Goal: Information Seeking & Learning: Learn about a topic

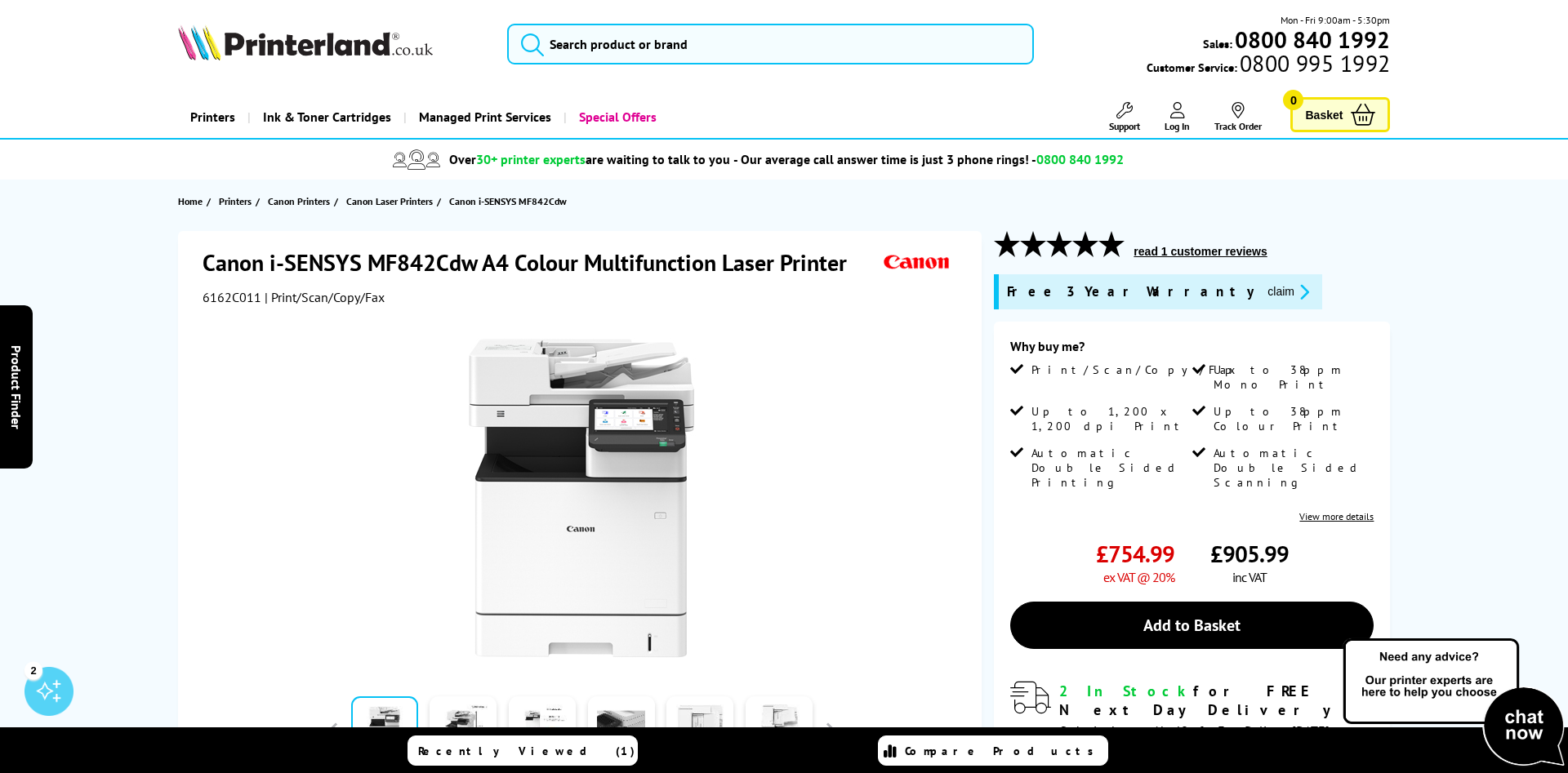
click at [1205, 255] on button "read 1 customer reviews" at bounding box center [1200, 252] width 143 height 15
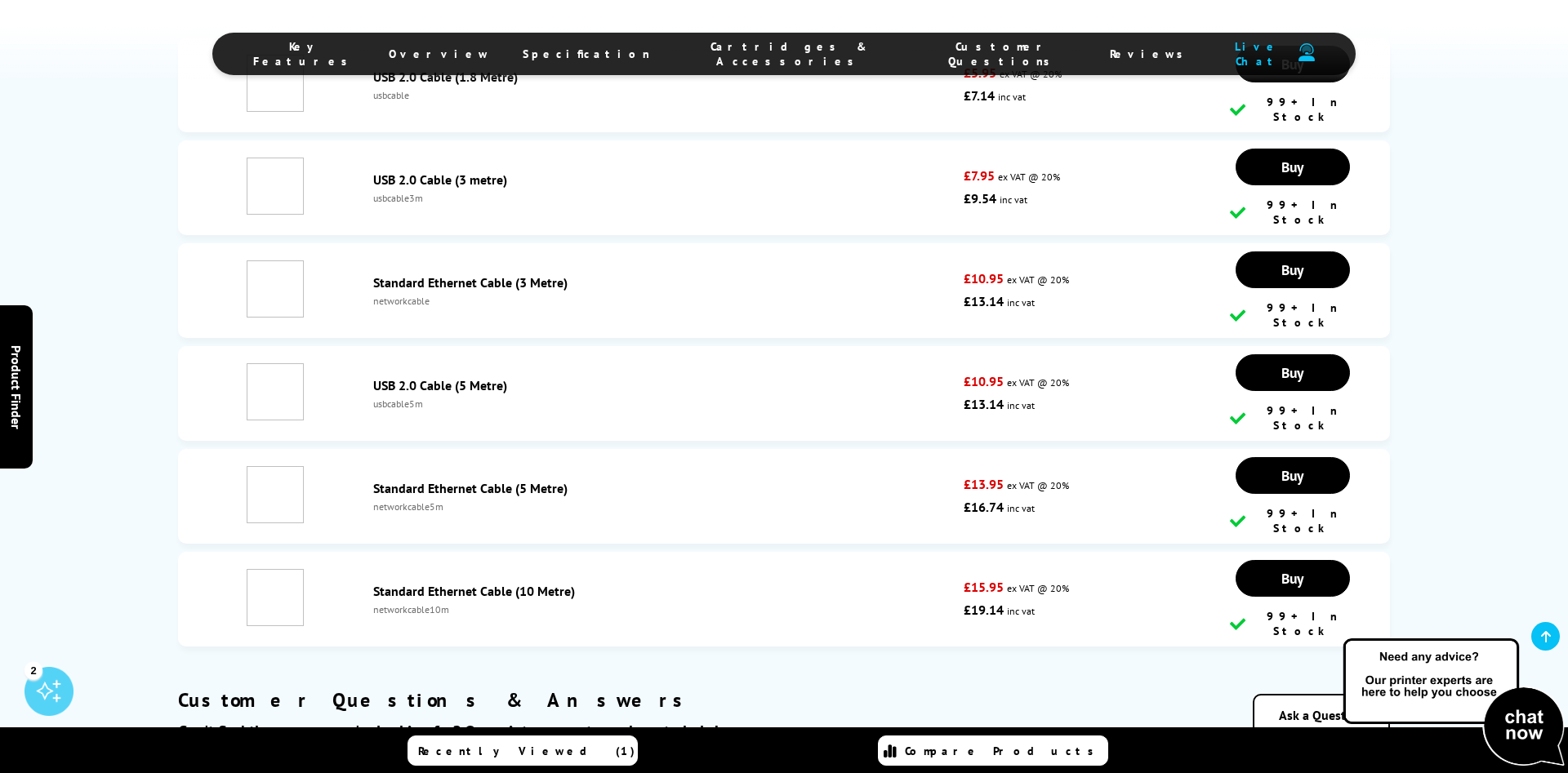
scroll to position [7139, 0]
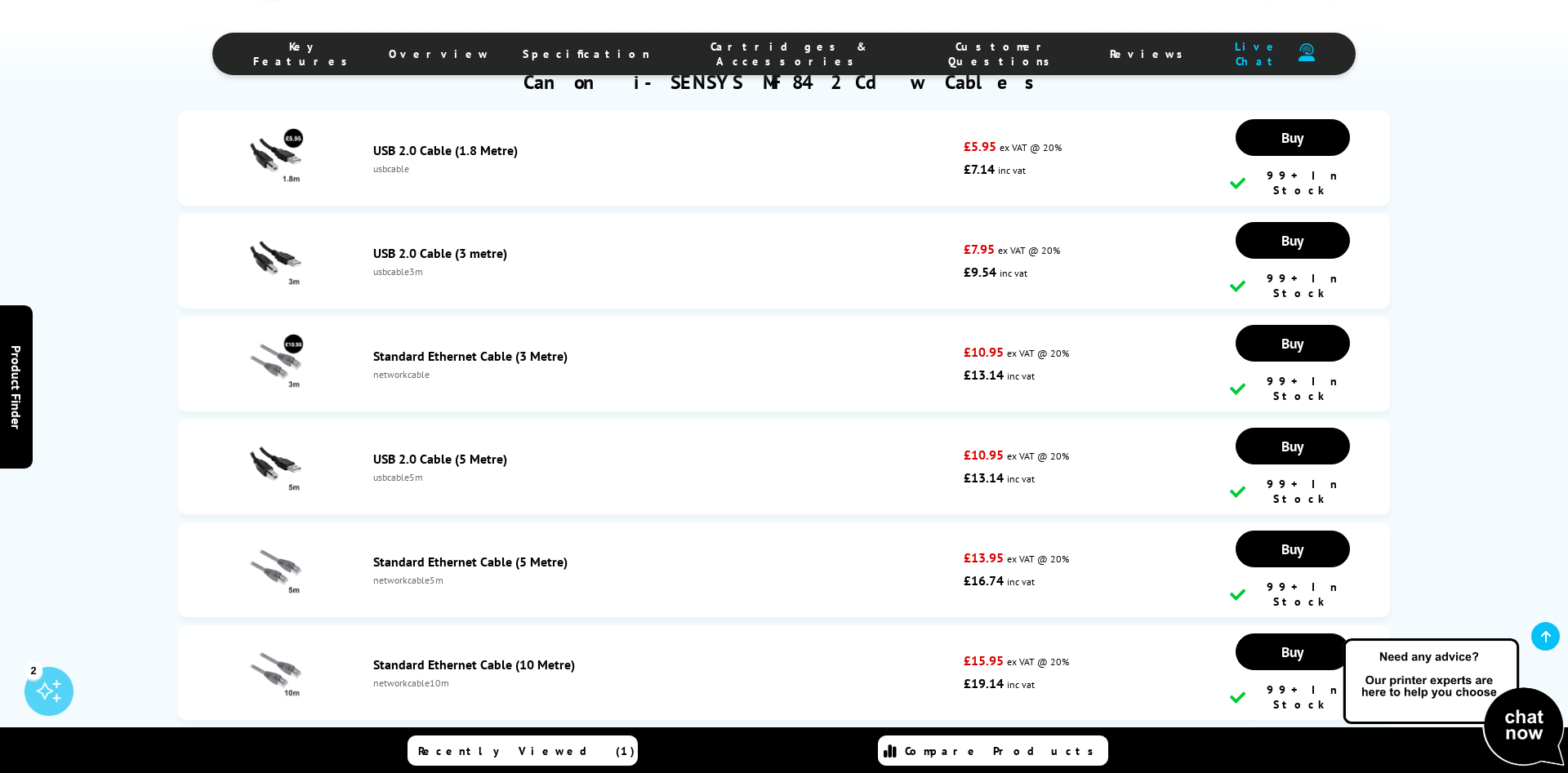
drag, startPoint x: 514, startPoint y: 573, endPoint x: 525, endPoint y: 518, distance: 56.1
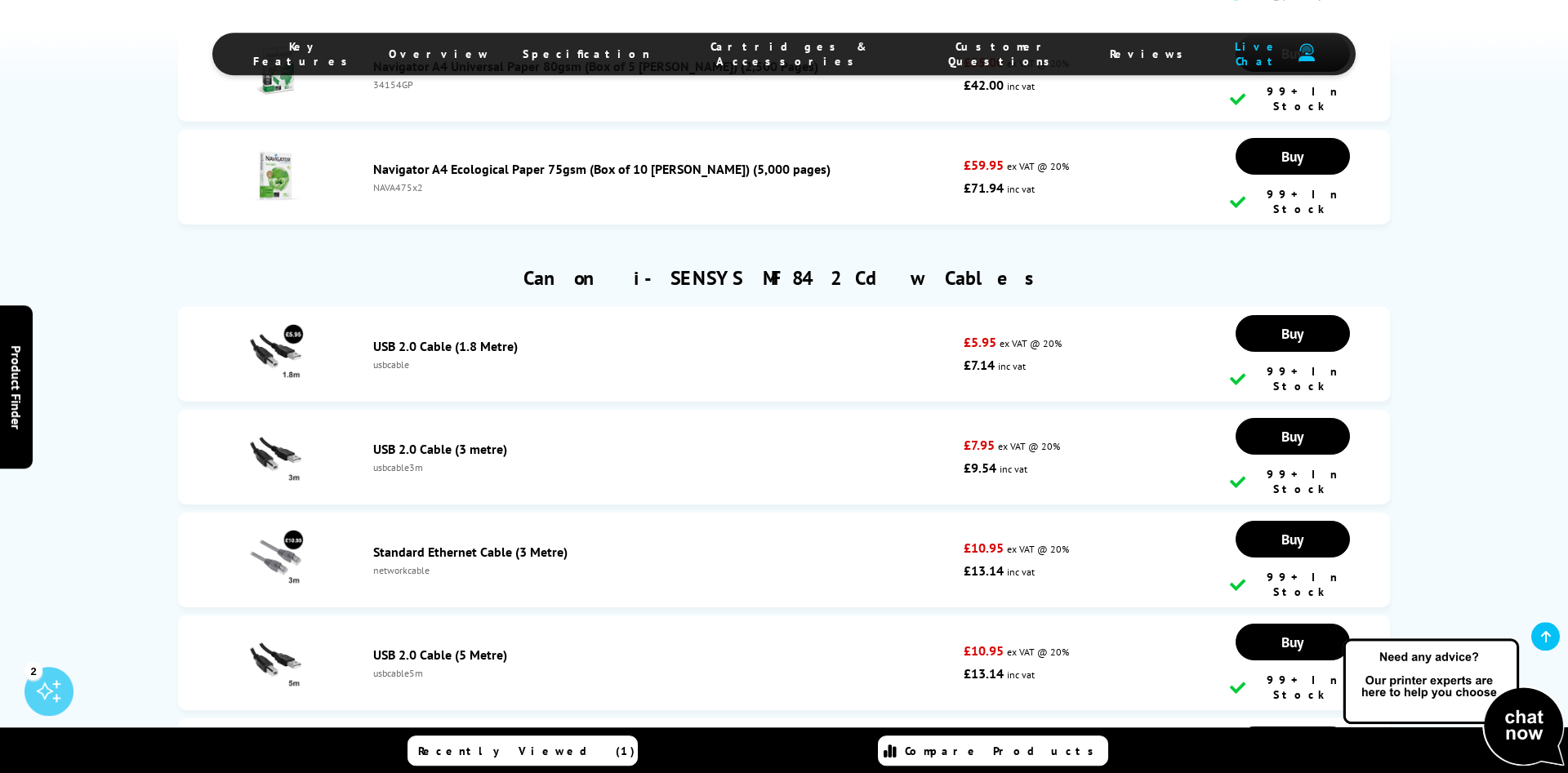
drag, startPoint x: 524, startPoint y: 548, endPoint x: 505, endPoint y: 477, distance: 73.5
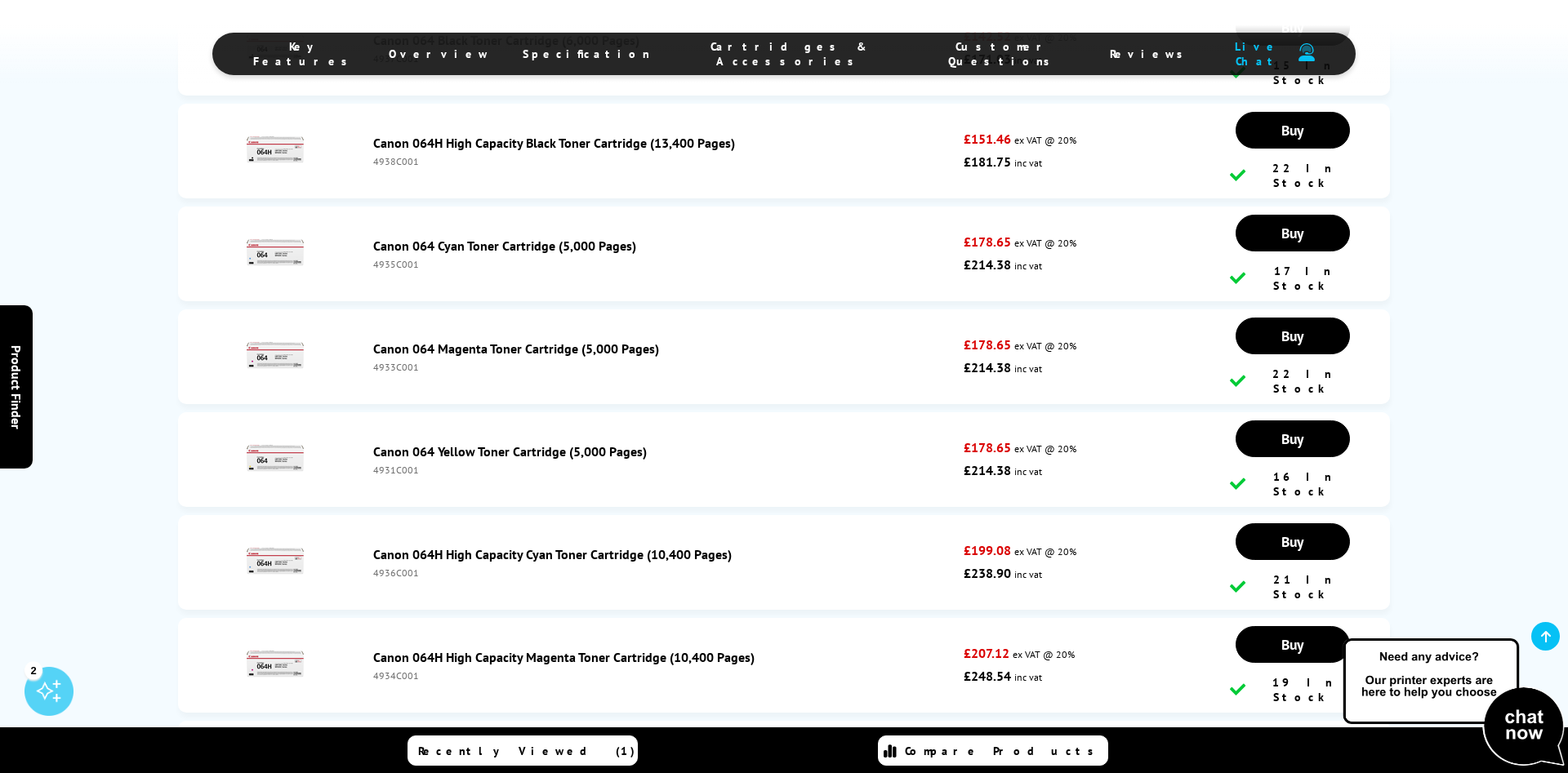
scroll to position [3620, 0]
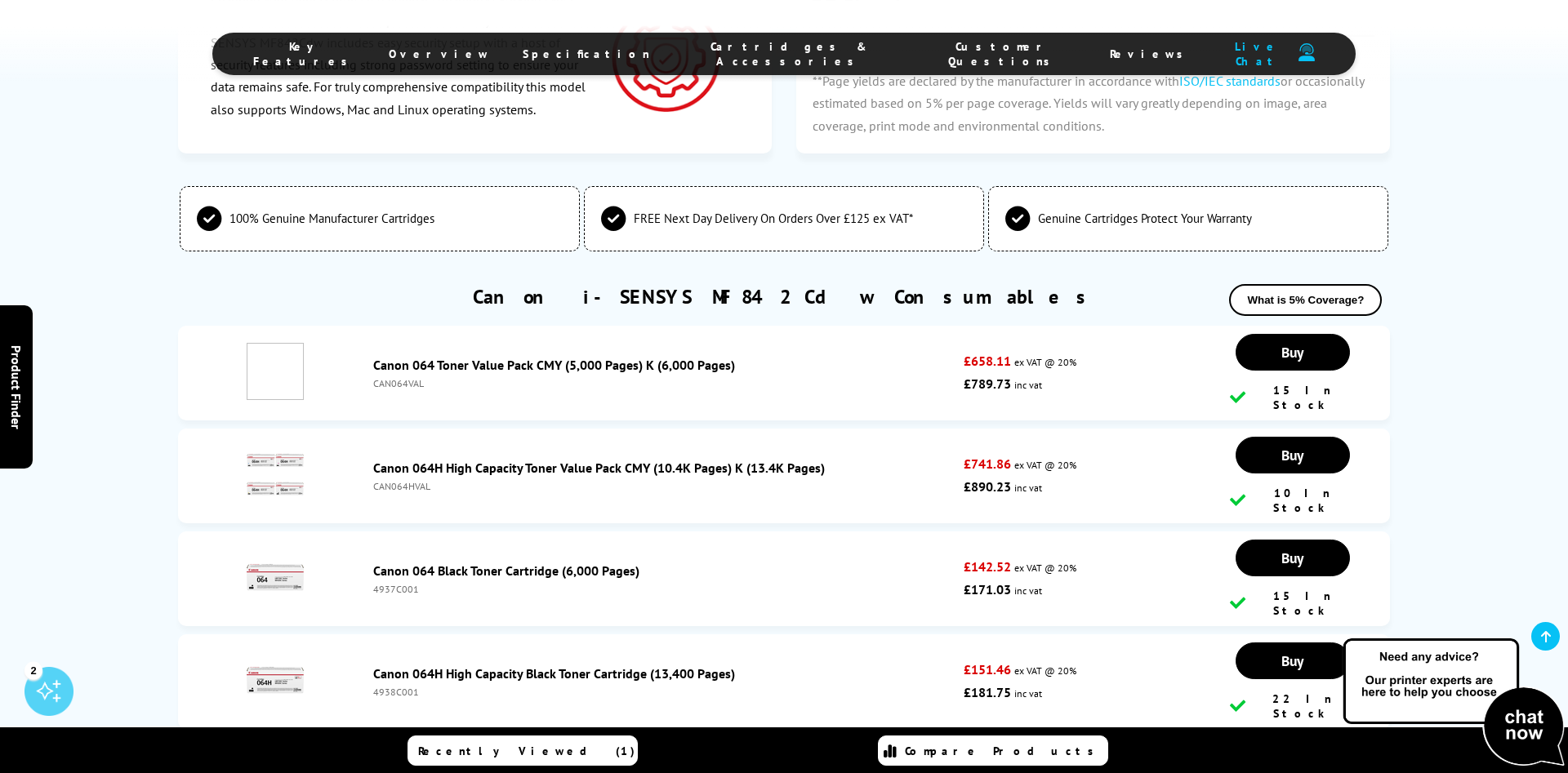
drag, startPoint x: 115, startPoint y: 493, endPoint x: 105, endPoint y: 276, distance: 217.2
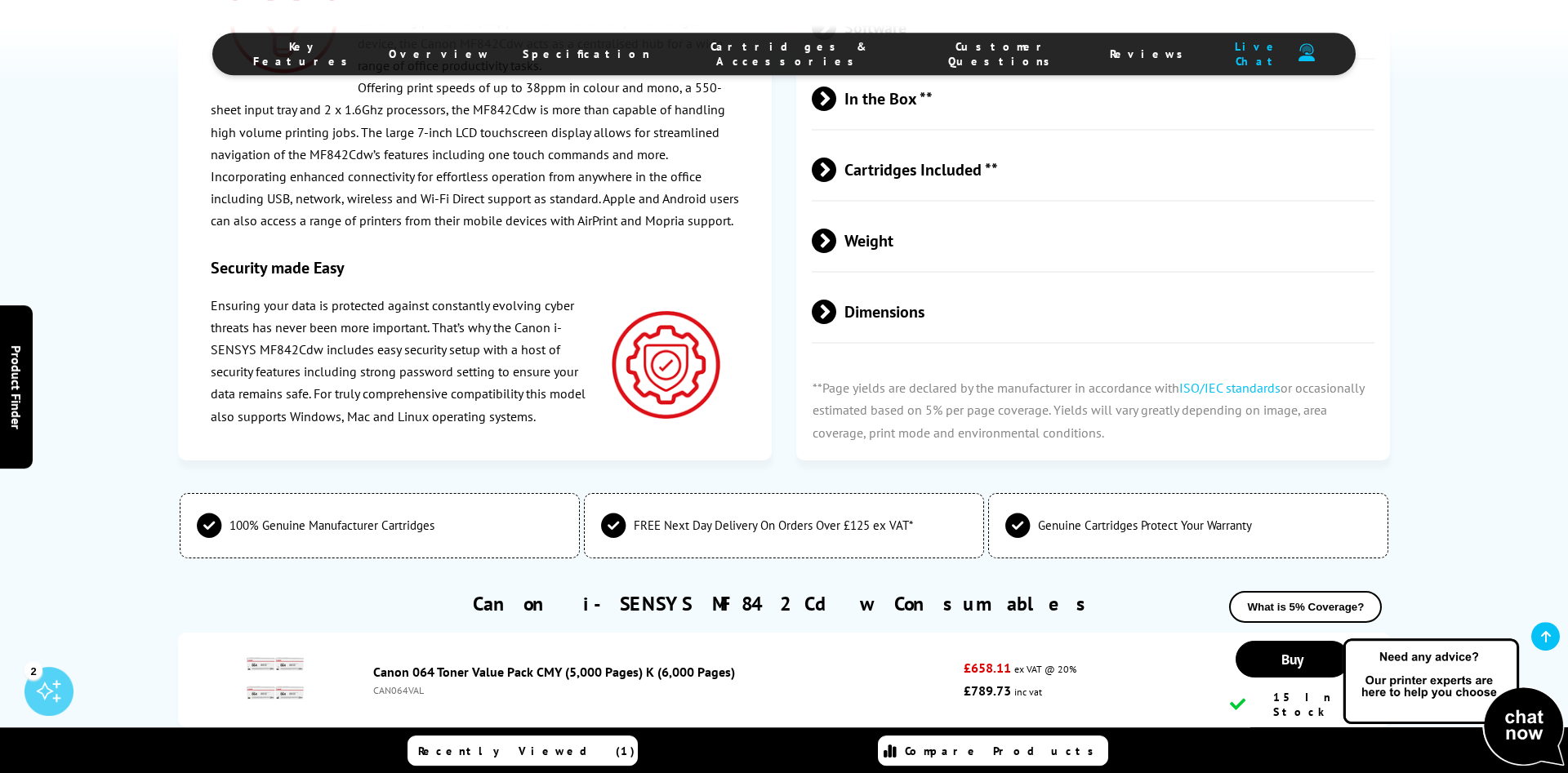
drag, startPoint x: 138, startPoint y: 468, endPoint x: 135, endPoint y: 344, distance: 124.0
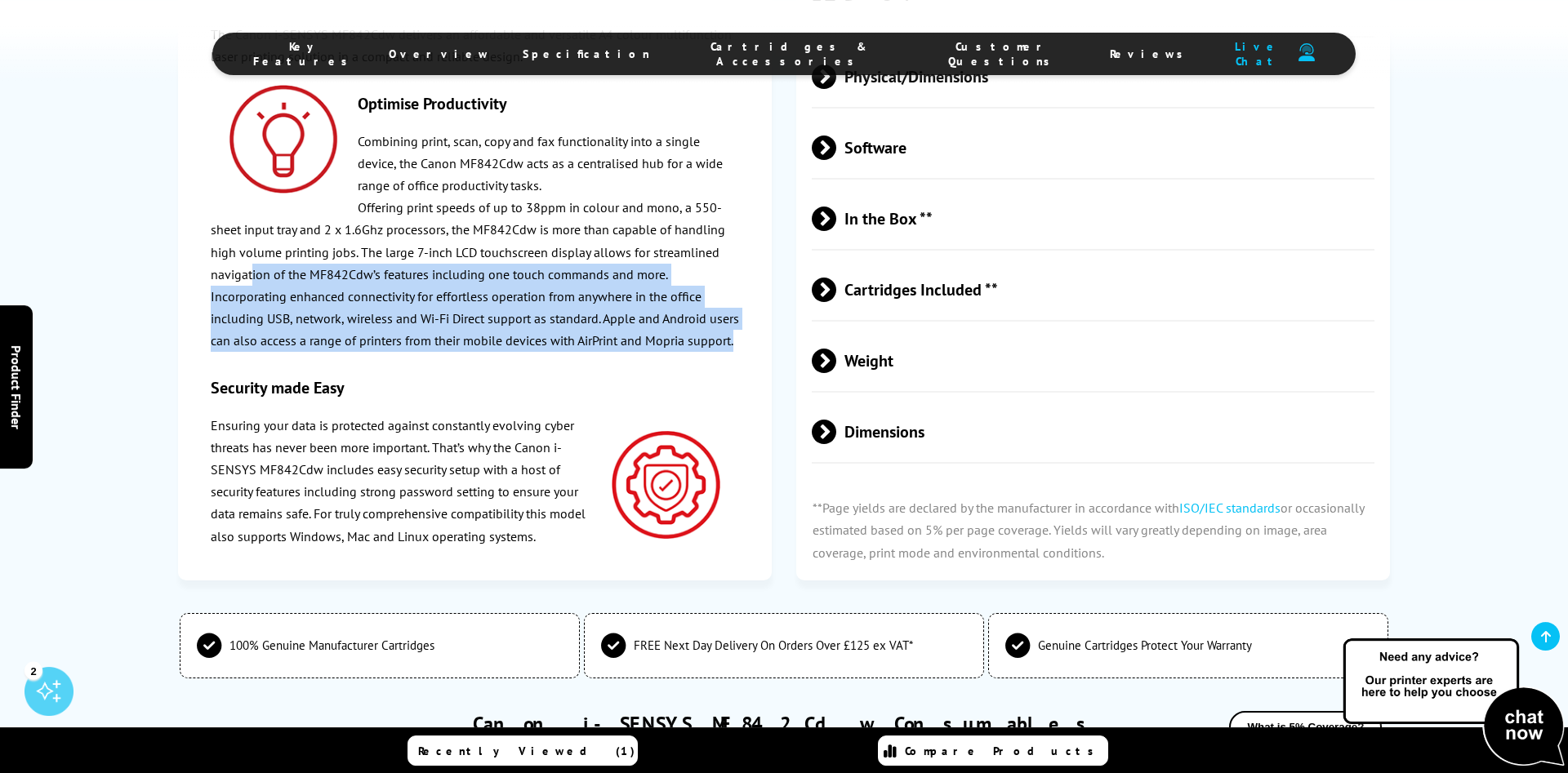
drag, startPoint x: 461, startPoint y: 385, endPoint x: 249, endPoint y: 291, distance: 231.9
click at [250, 291] on div "The Canon i-SENSYS MF842Cdw delivers an affordable and versatile A4 colour mult…" at bounding box center [475, 285] width 530 height 524
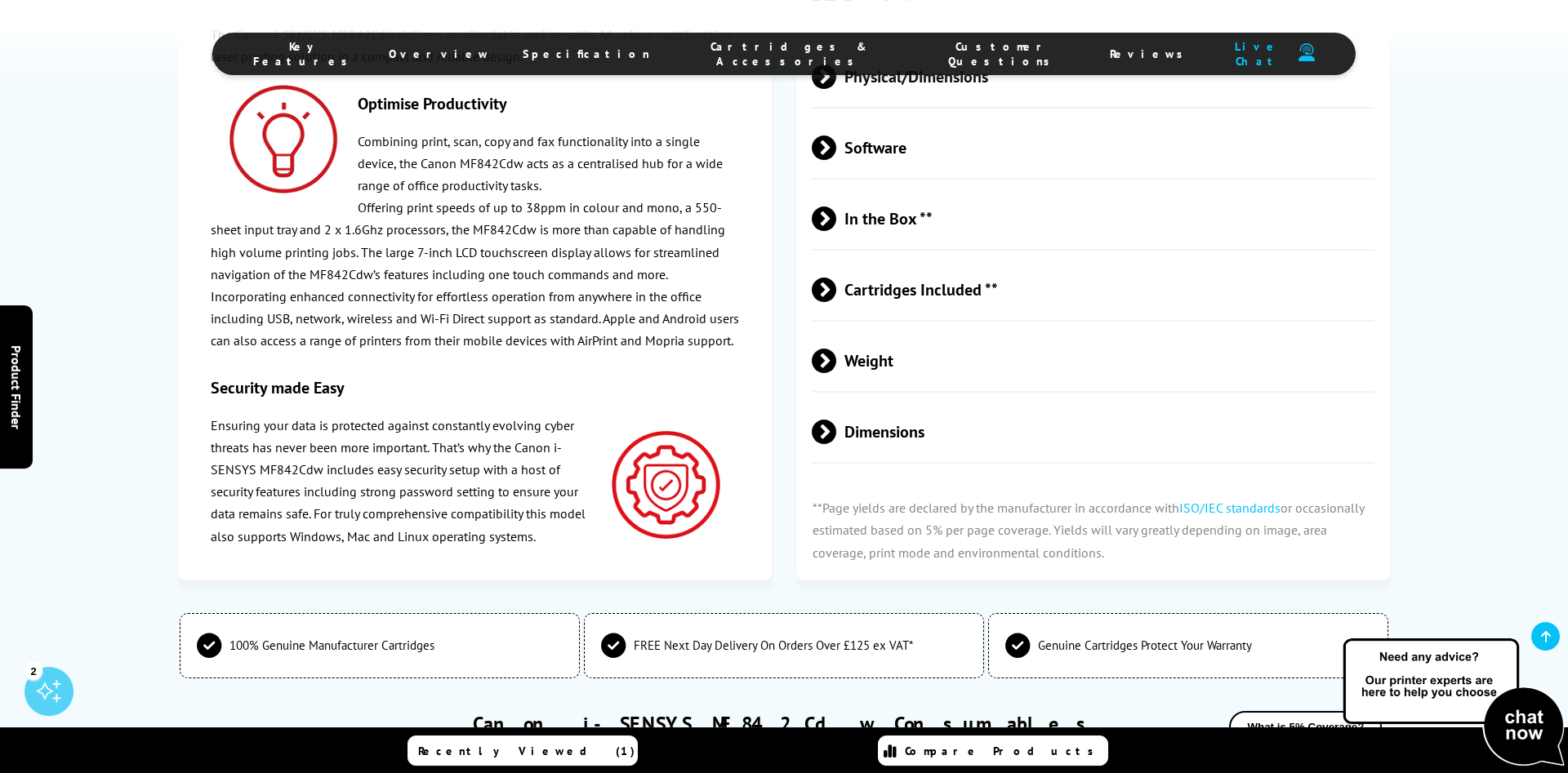
click at [249, 286] on p "Offering print speeds of up to 38ppm in colour and mono, a 550-sheet input tray…" at bounding box center [475, 241] width 530 height 89
click at [914, 462] on span "Dimensions" at bounding box center [1093, 431] width 562 height 61
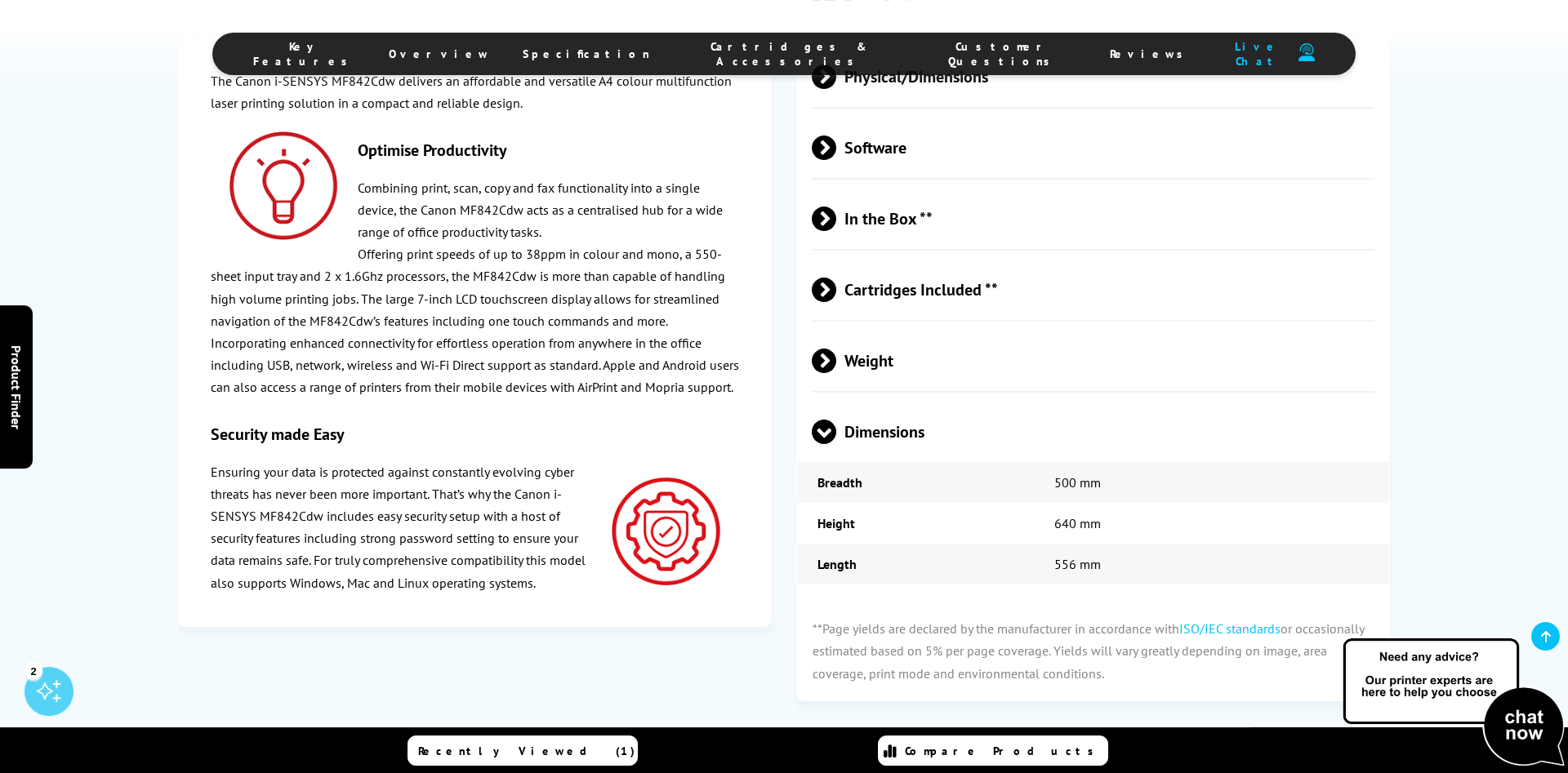
click at [1063, 503] on td "500 mm" at bounding box center [1212, 481] width 356 height 40
click at [1077, 503] on td "500 mm" at bounding box center [1212, 481] width 356 height 40
click at [900, 391] on span "Weight" at bounding box center [1093, 360] width 562 height 61
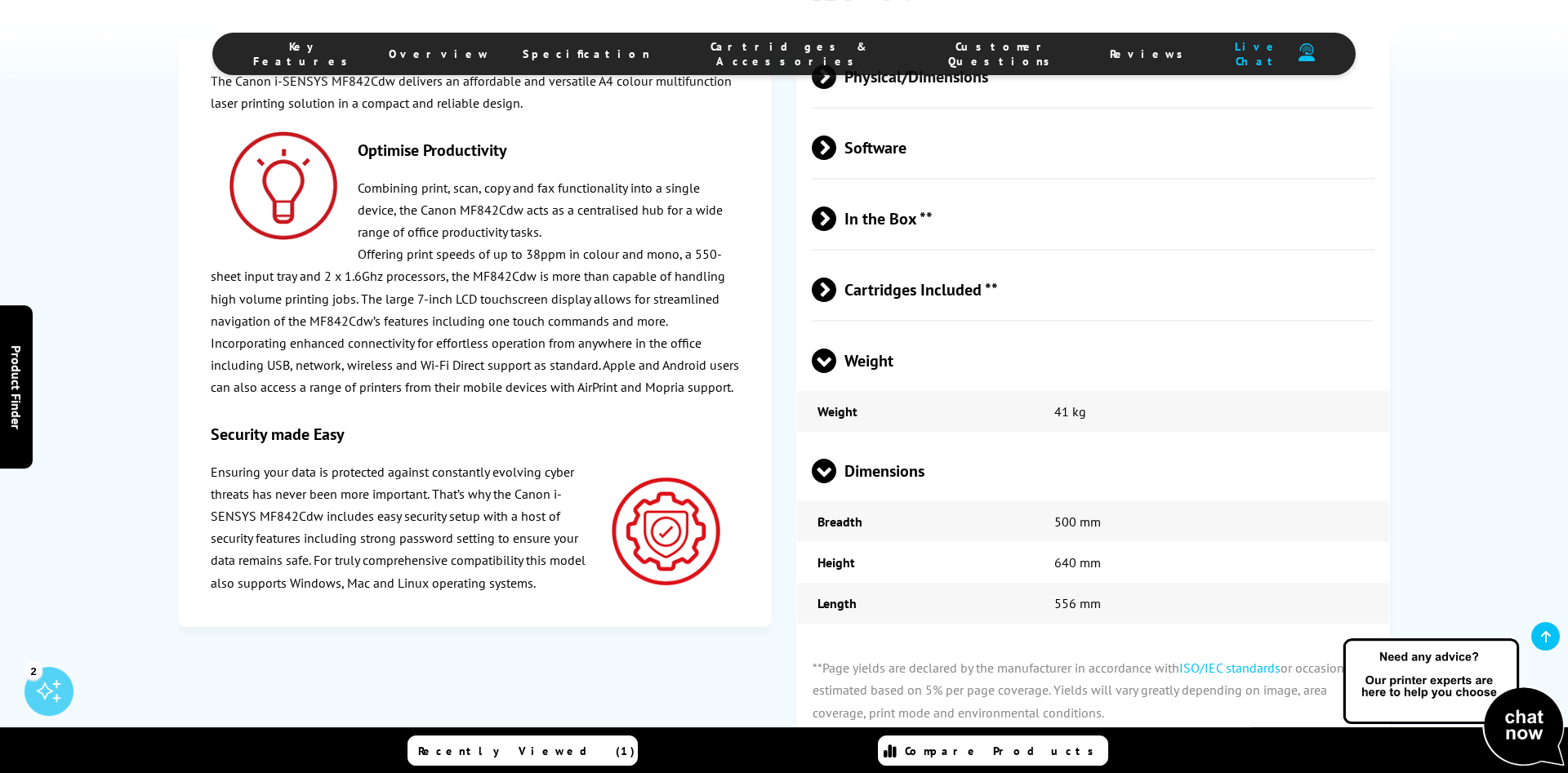
click at [1114, 432] on td "41 kg" at bounding box center [1212, 411] width 356 height 40
click at [1195, 432] on td "41 kg" at bounding box center [1212, 411] width 356 height 40
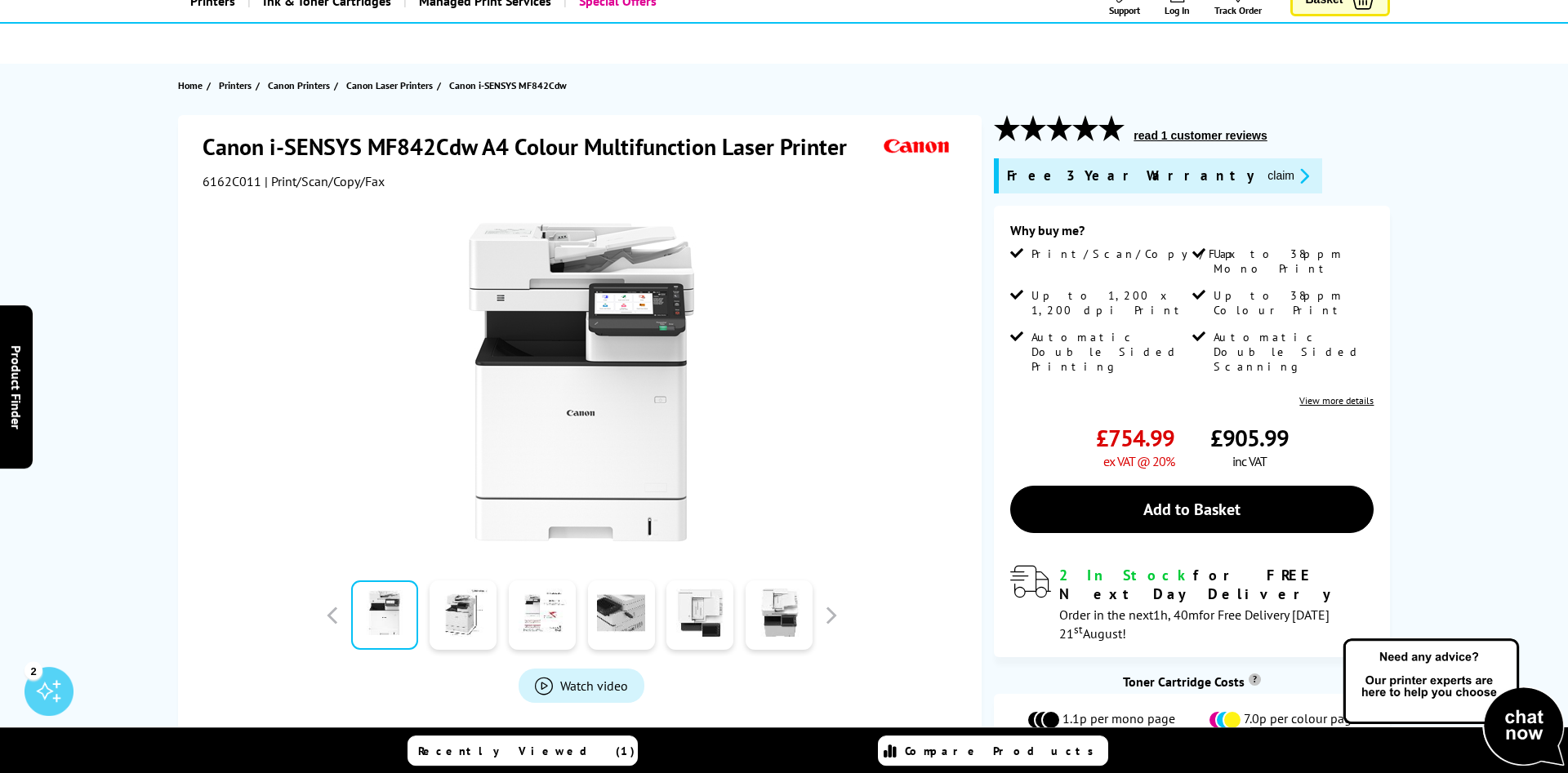
scroll to position [0, 0]
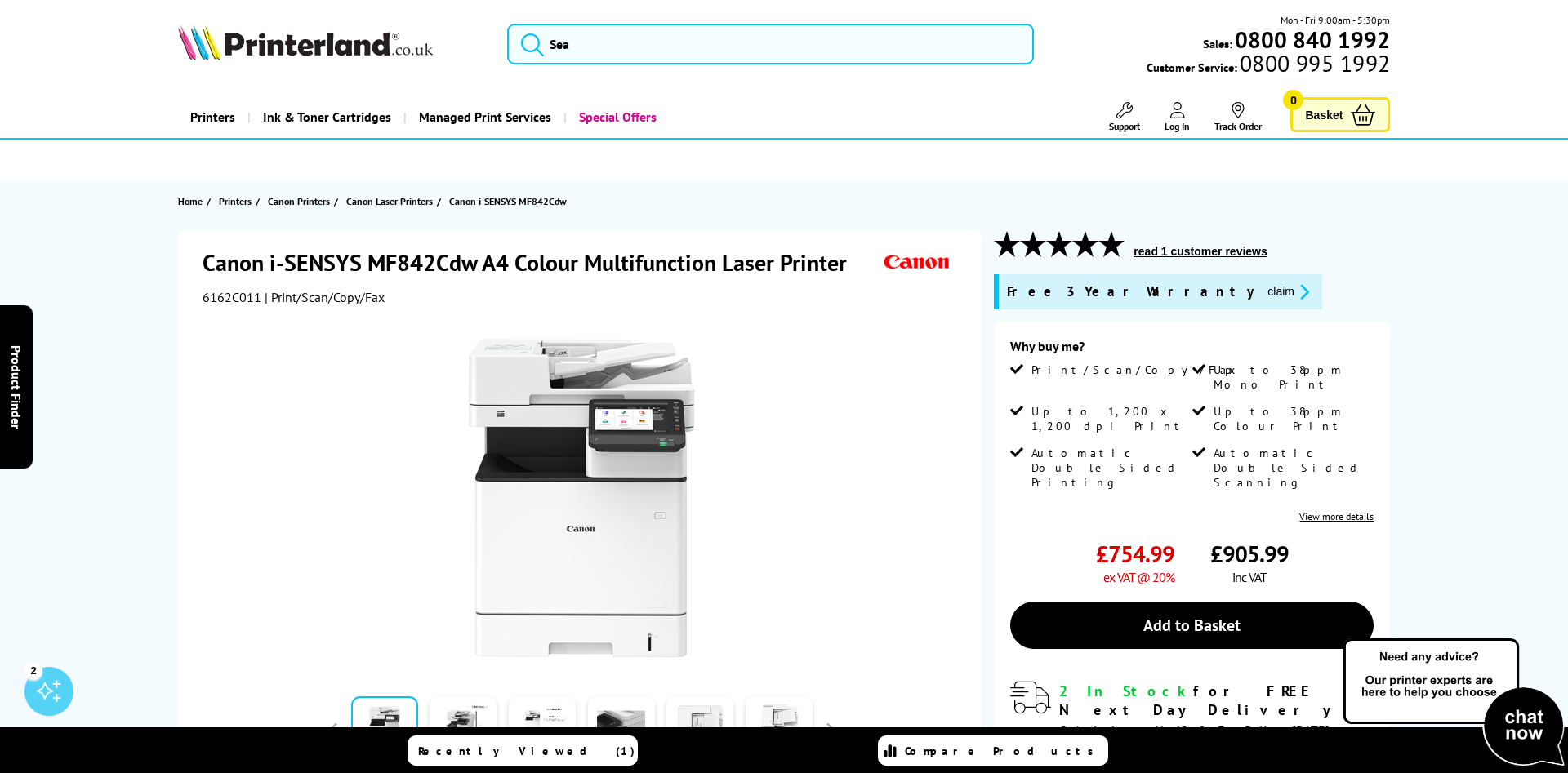
drag, startPoint x: 395, startPoint y: 459, endPoint x: 410, endPoint y: 139, distance: 320.4
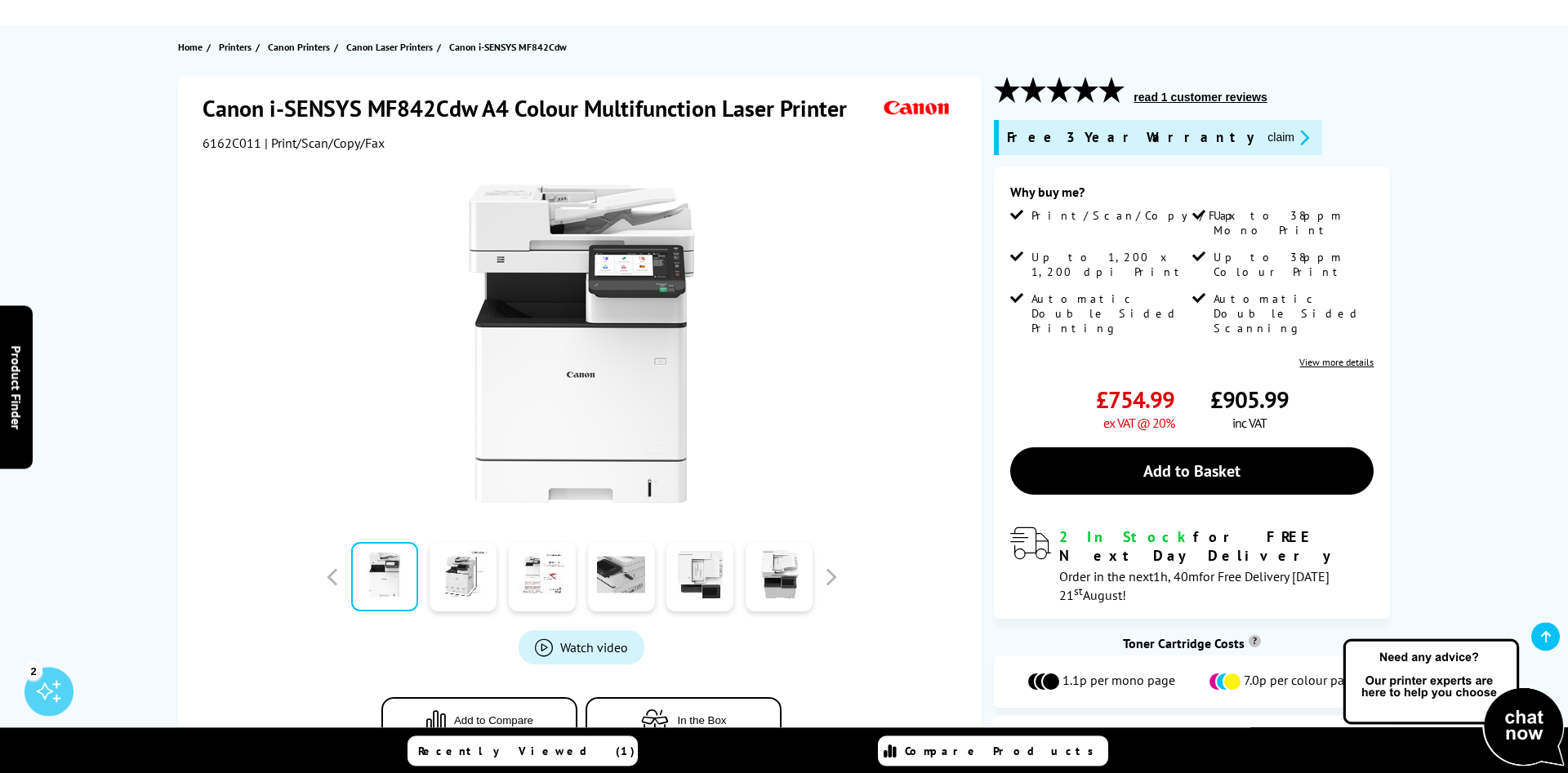
scroll to position [166, 0]
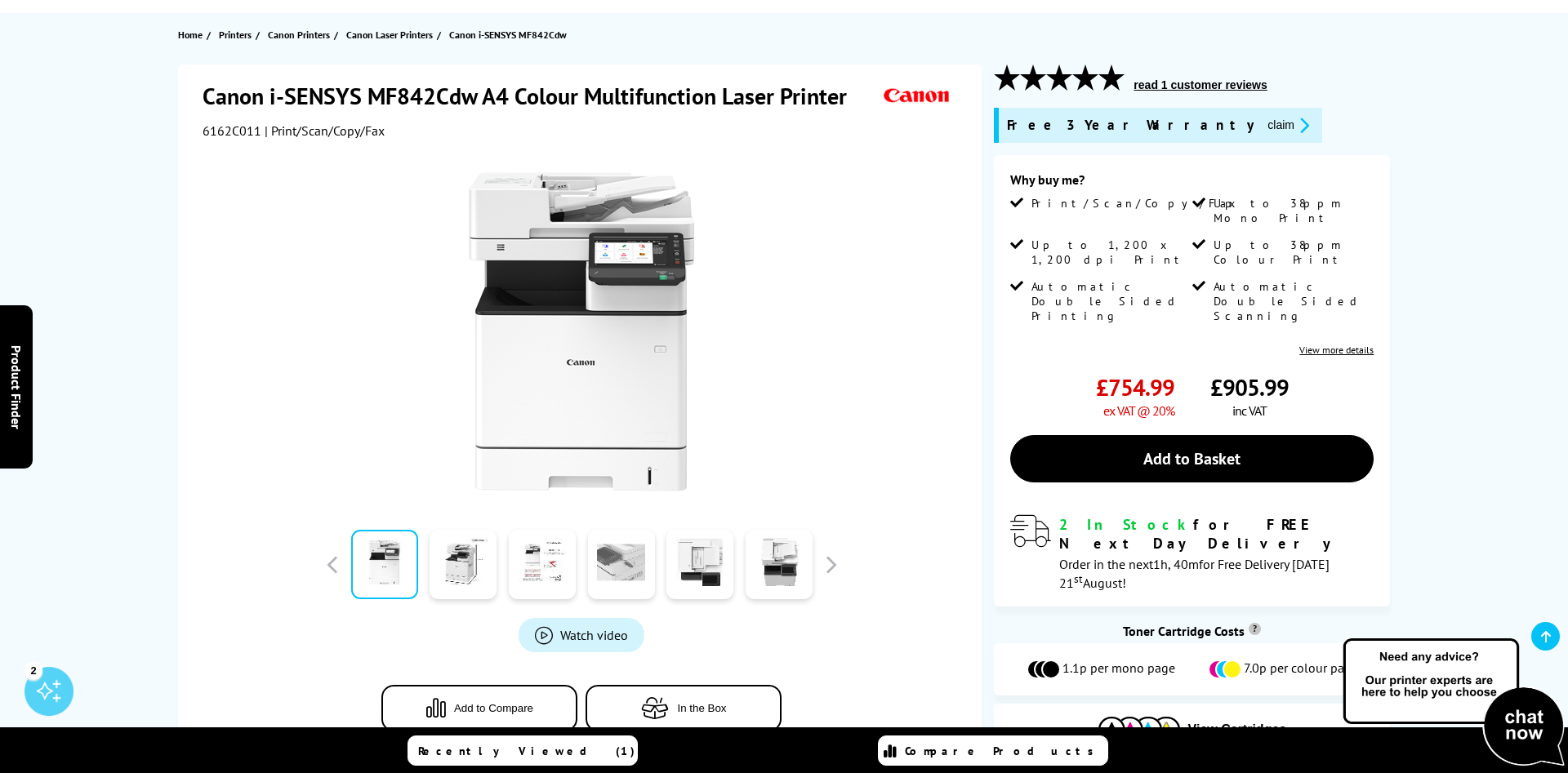
click at [630, 574] on link at bounding box center [621, 564] width 67 height 70
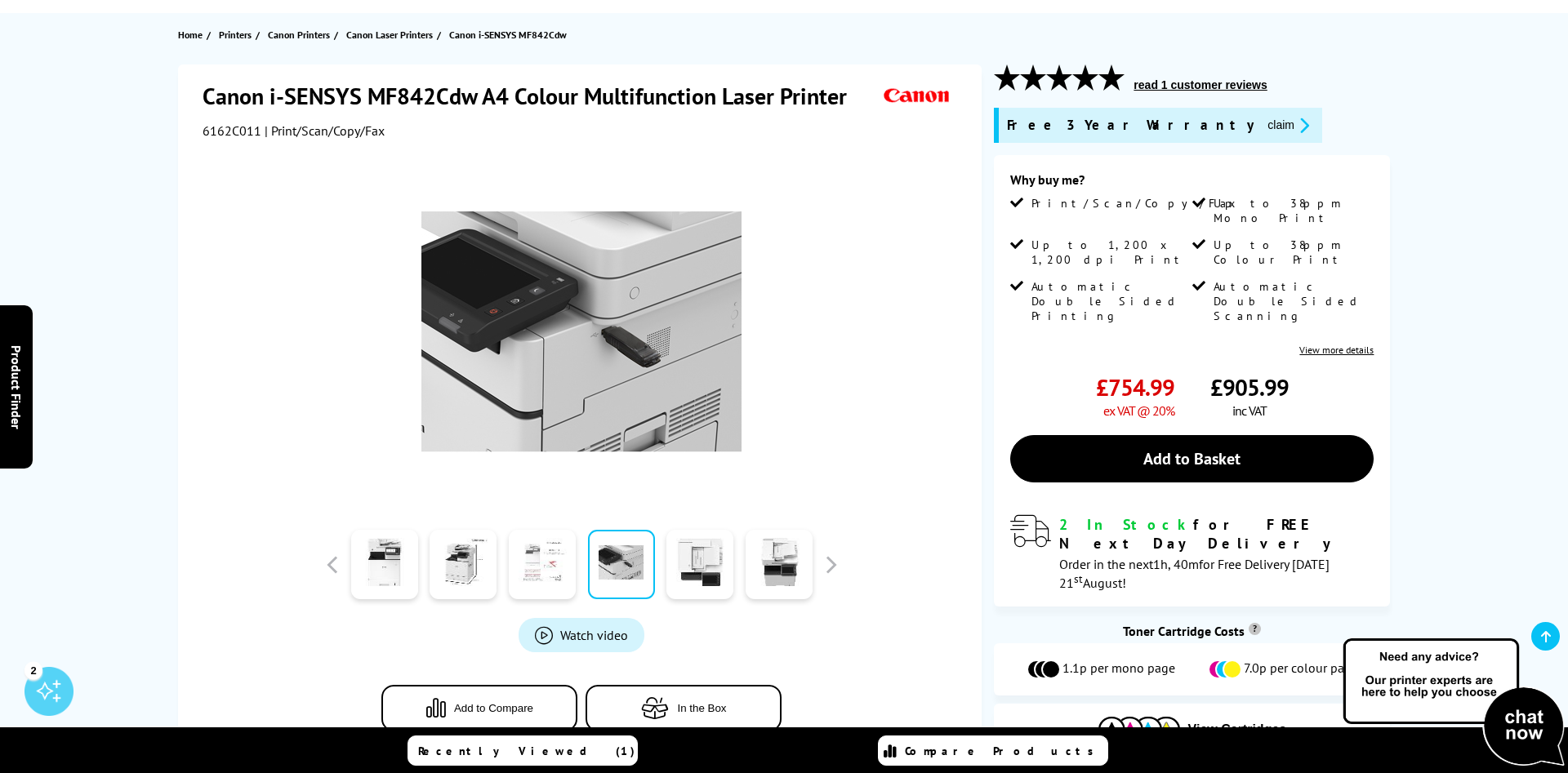
click at [545, 558] on link at bounding box center [542, 564] width 67 height 70
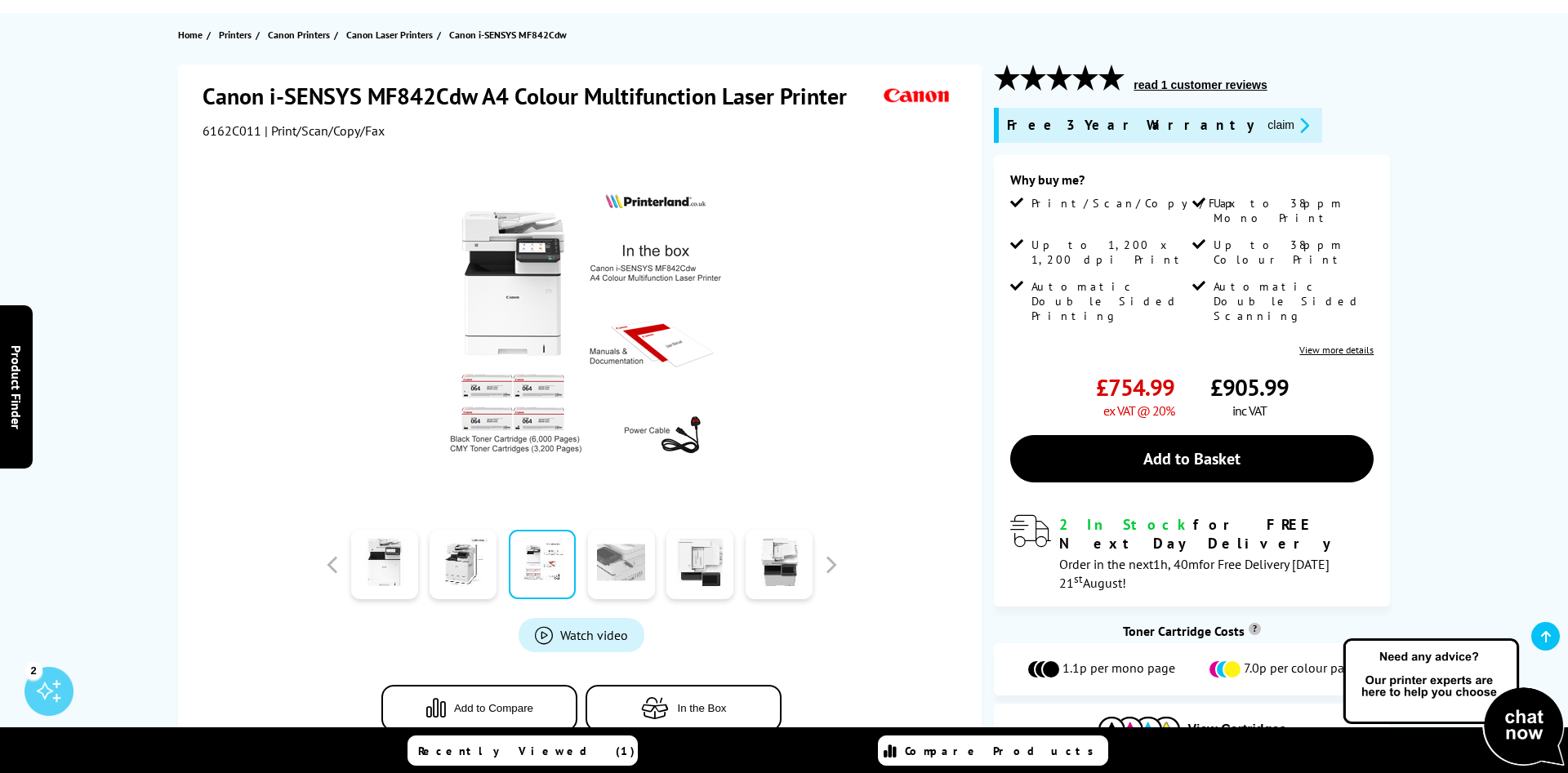
click at [647, 561] on link at bounding box center [621, 564] width 67 height 70
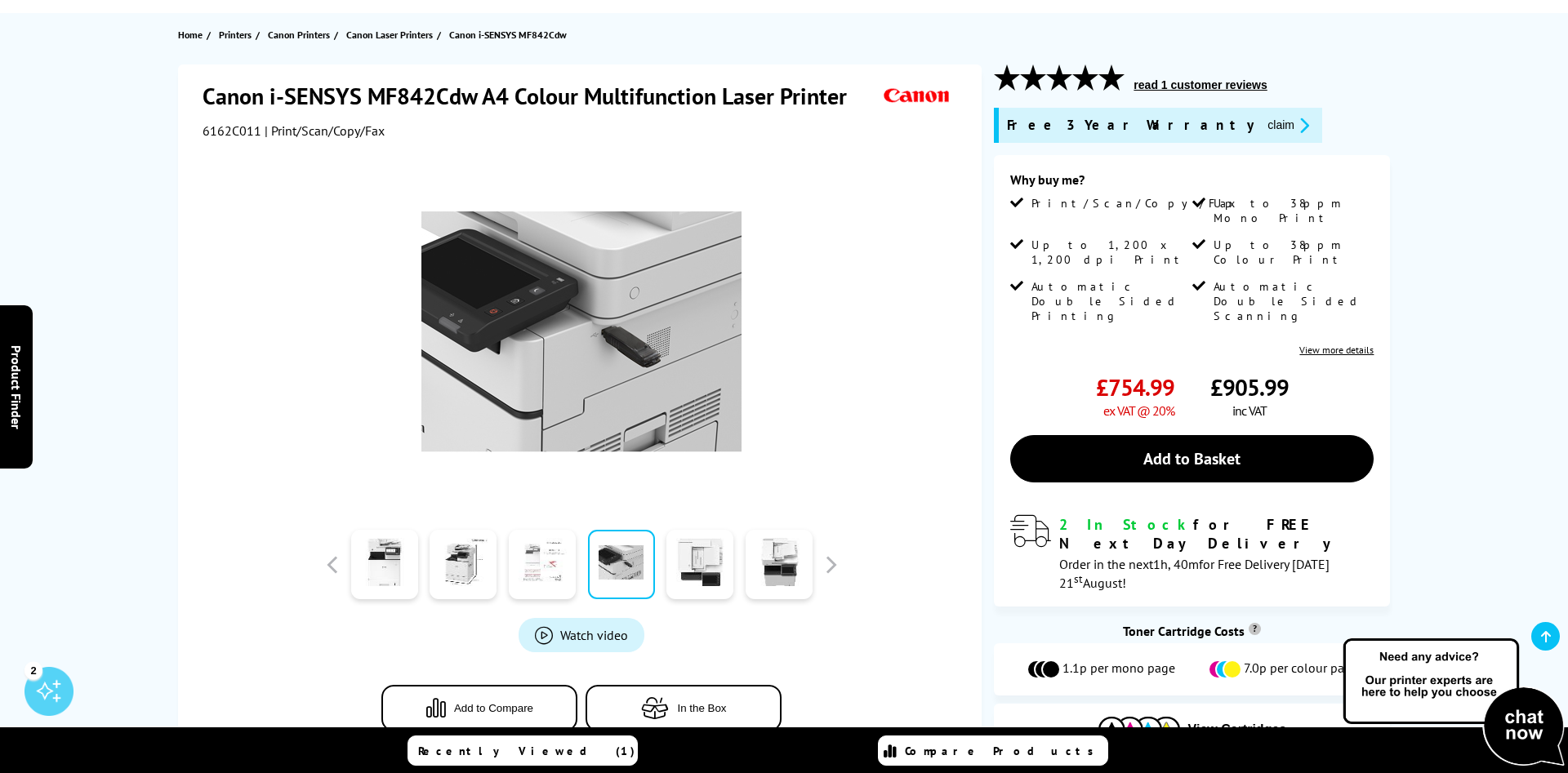
click at [531, 567] on link at bounding box center [542, 564] width 67 height 70
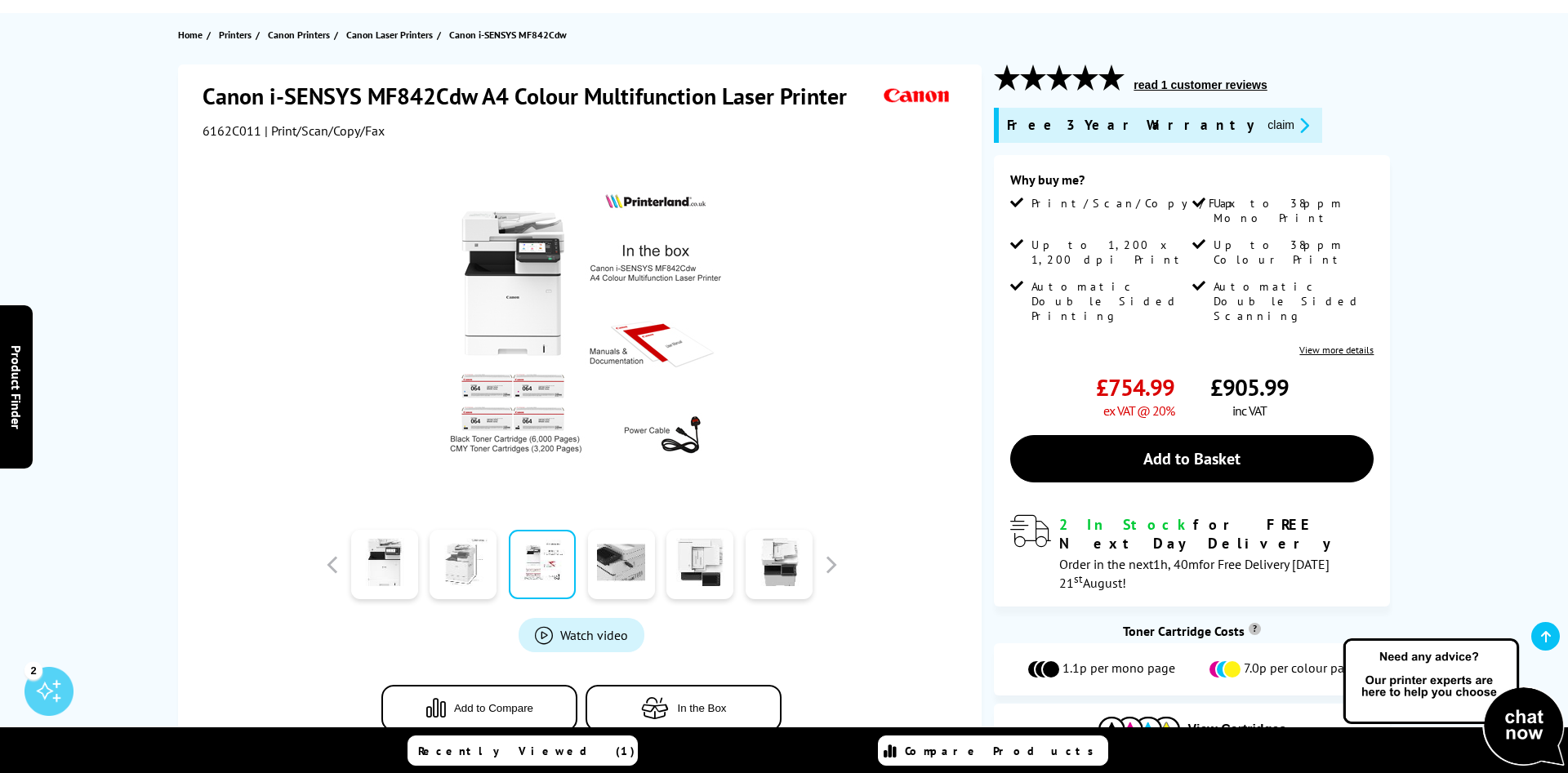
click at [451, 567] on link at bounding box center [463, 564] width 67 height 70
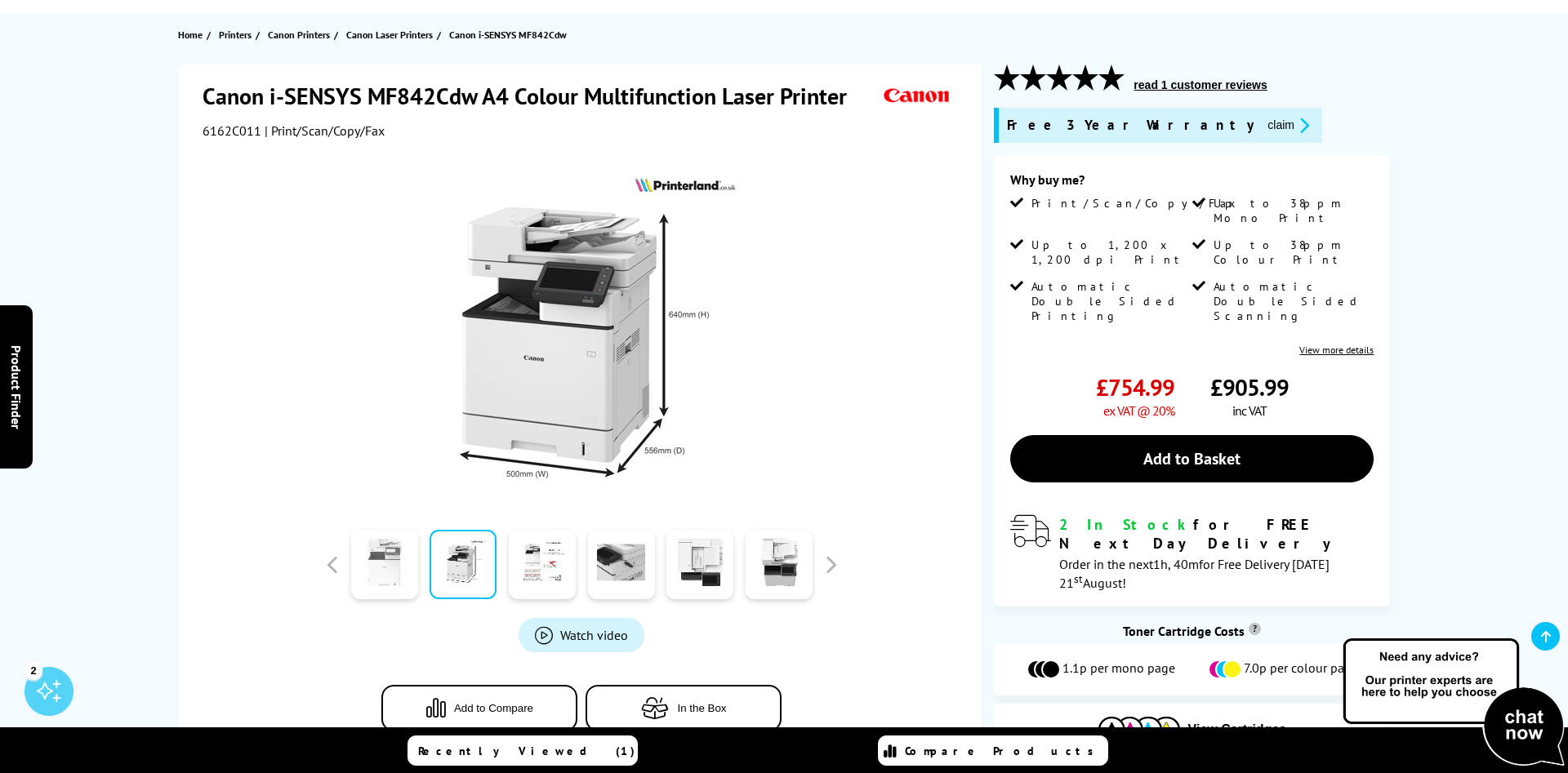
click at [379, 567] on link at bounding box center [384, 564] width 67 height 70
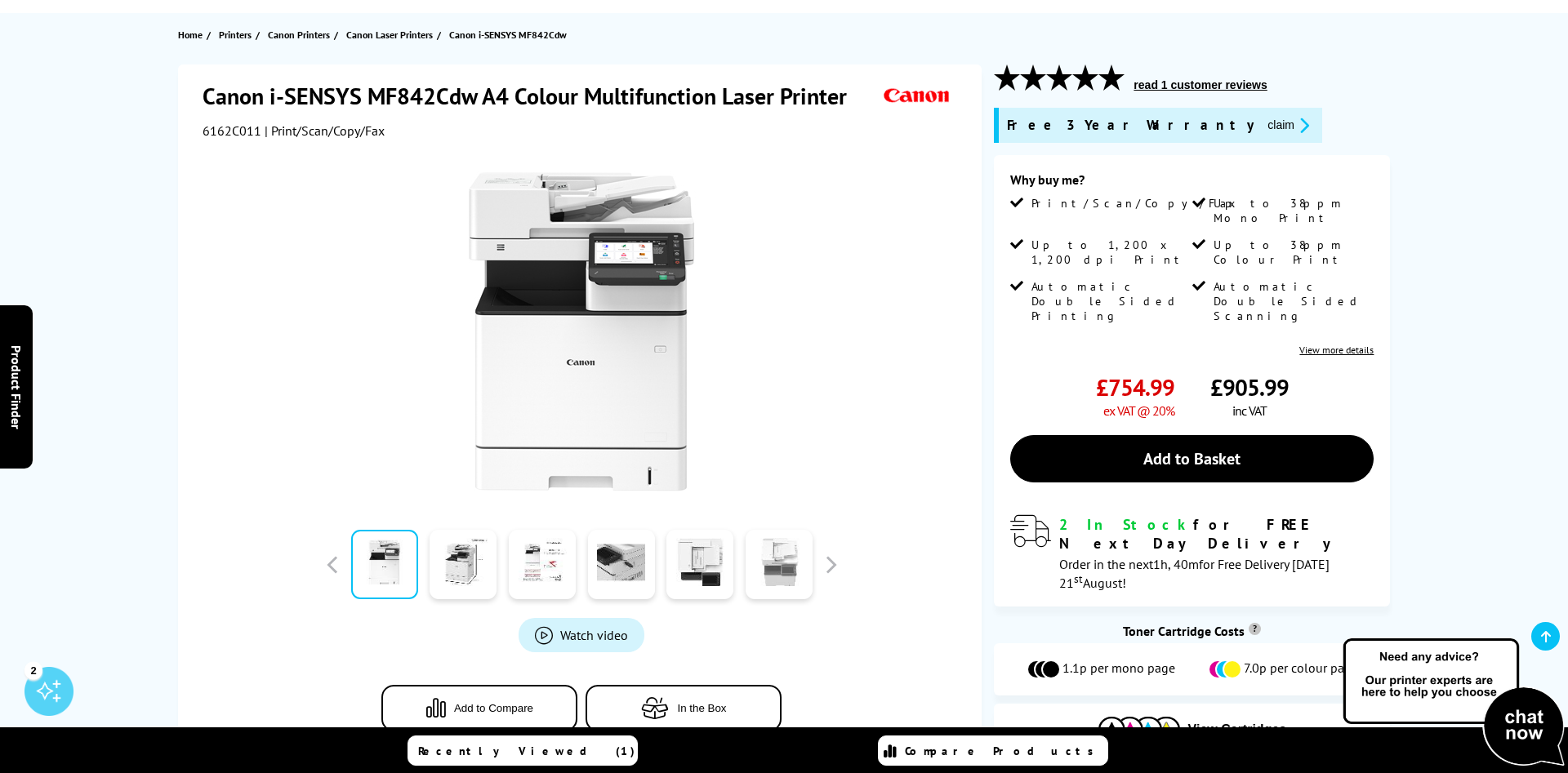
click at [766, 560] on link at bounding box center [779, 564] width 67 height 70
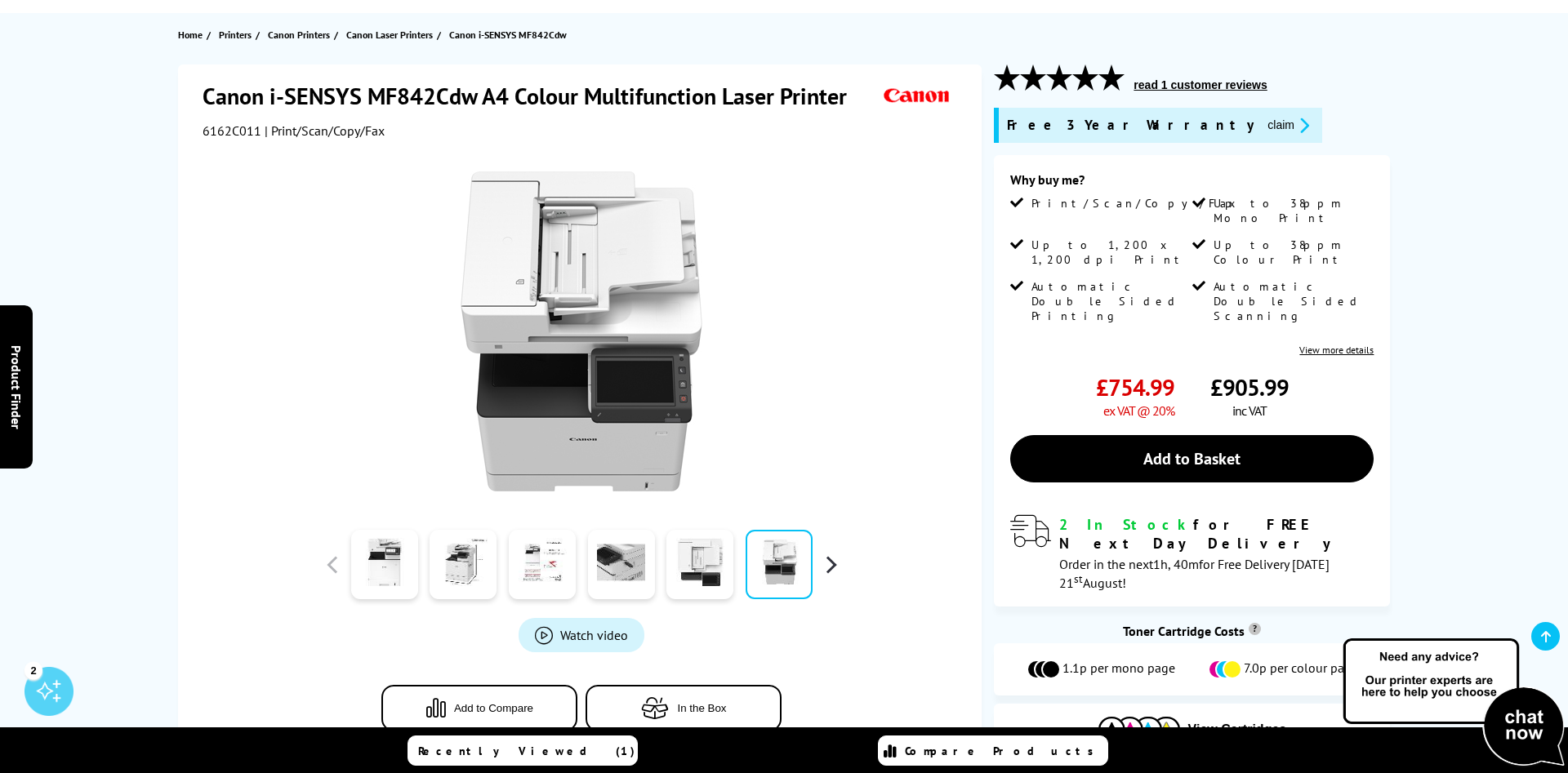
click at [832, 568] on button "button" at bounding box center [831, 565] width 24 height 24
click at [606, 567] on link at bounding box center [621, 564] width 67 height 70
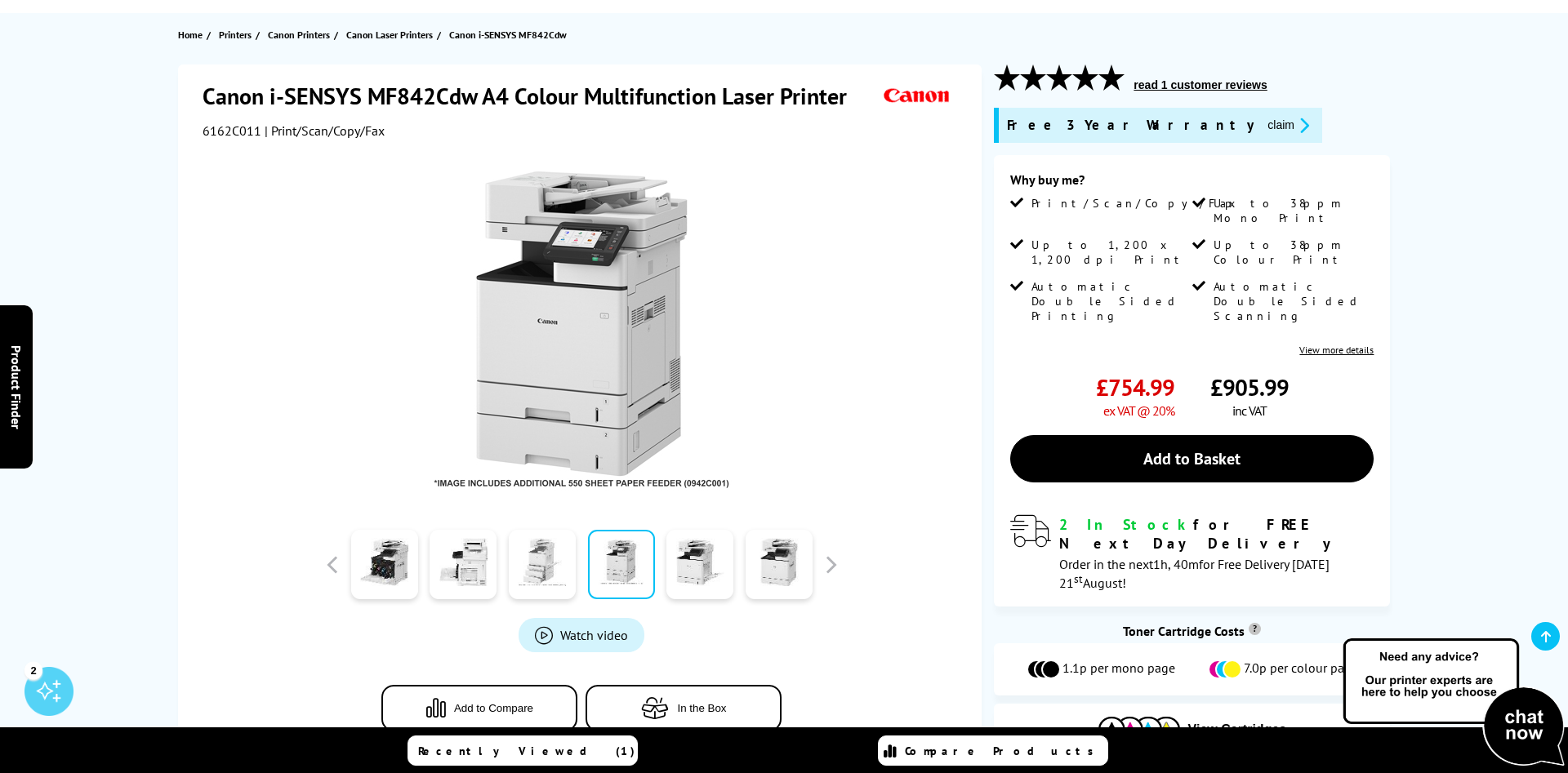
click at [527, 567] on link at bounding box center [542, 564] width 67 height 70
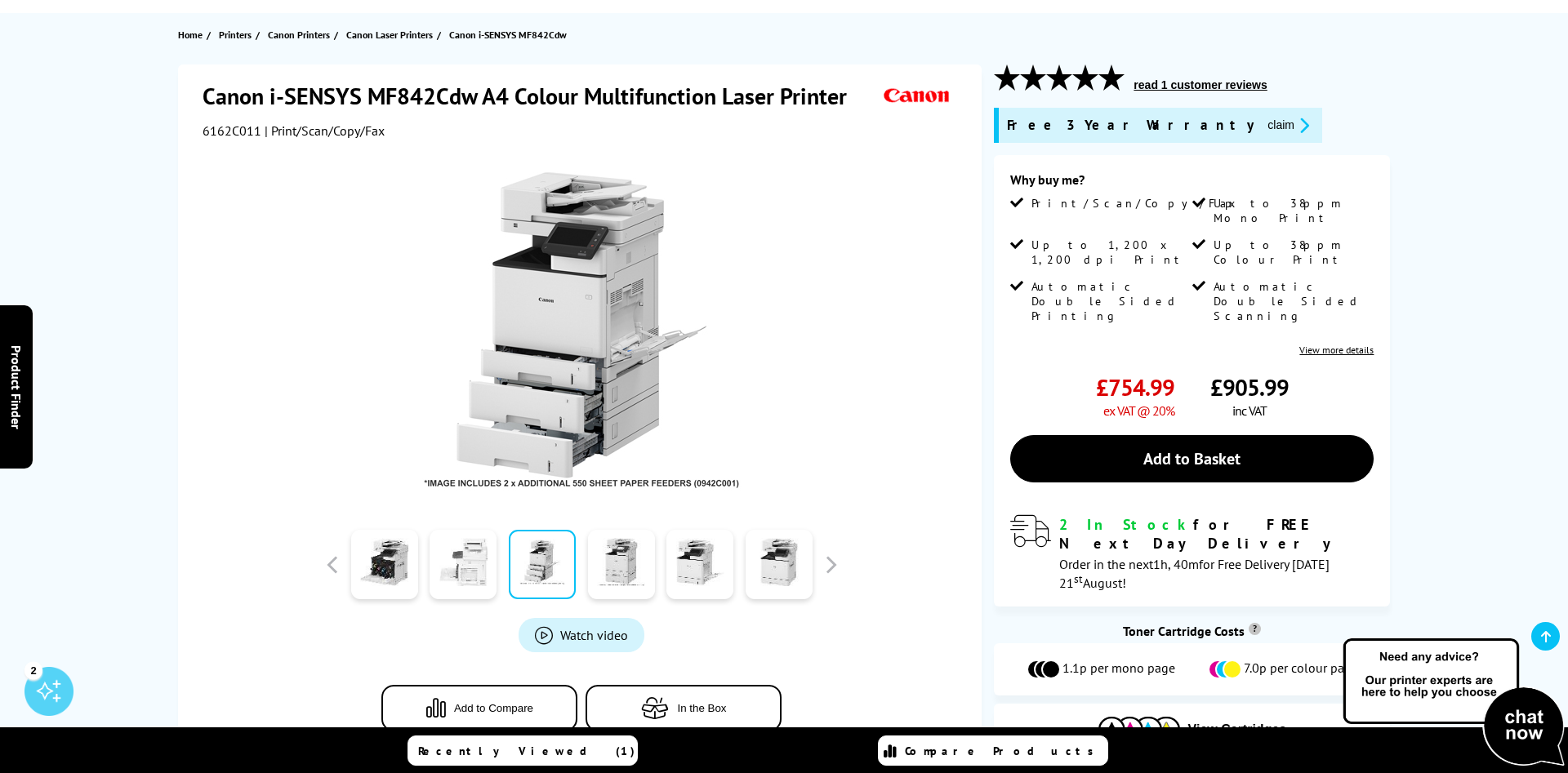
click at [455, 568] on link at bounding box center [463, 564] width 67 height 70
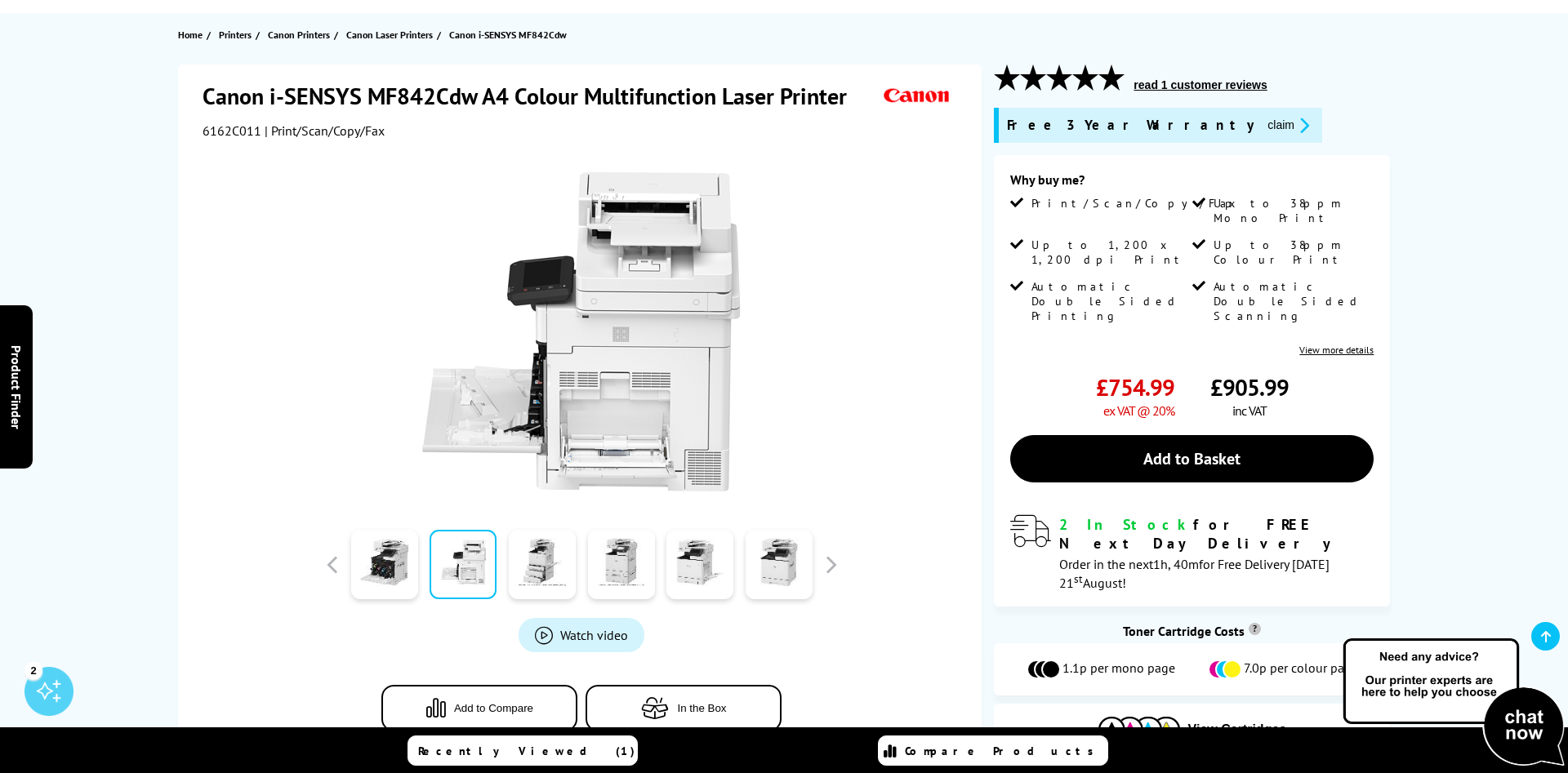
click at [742, 569] on div at bounding box center [780, 564] width 79 height 82
click at [771, 571] on link at bounding box center [779, 564] width 67 height 70
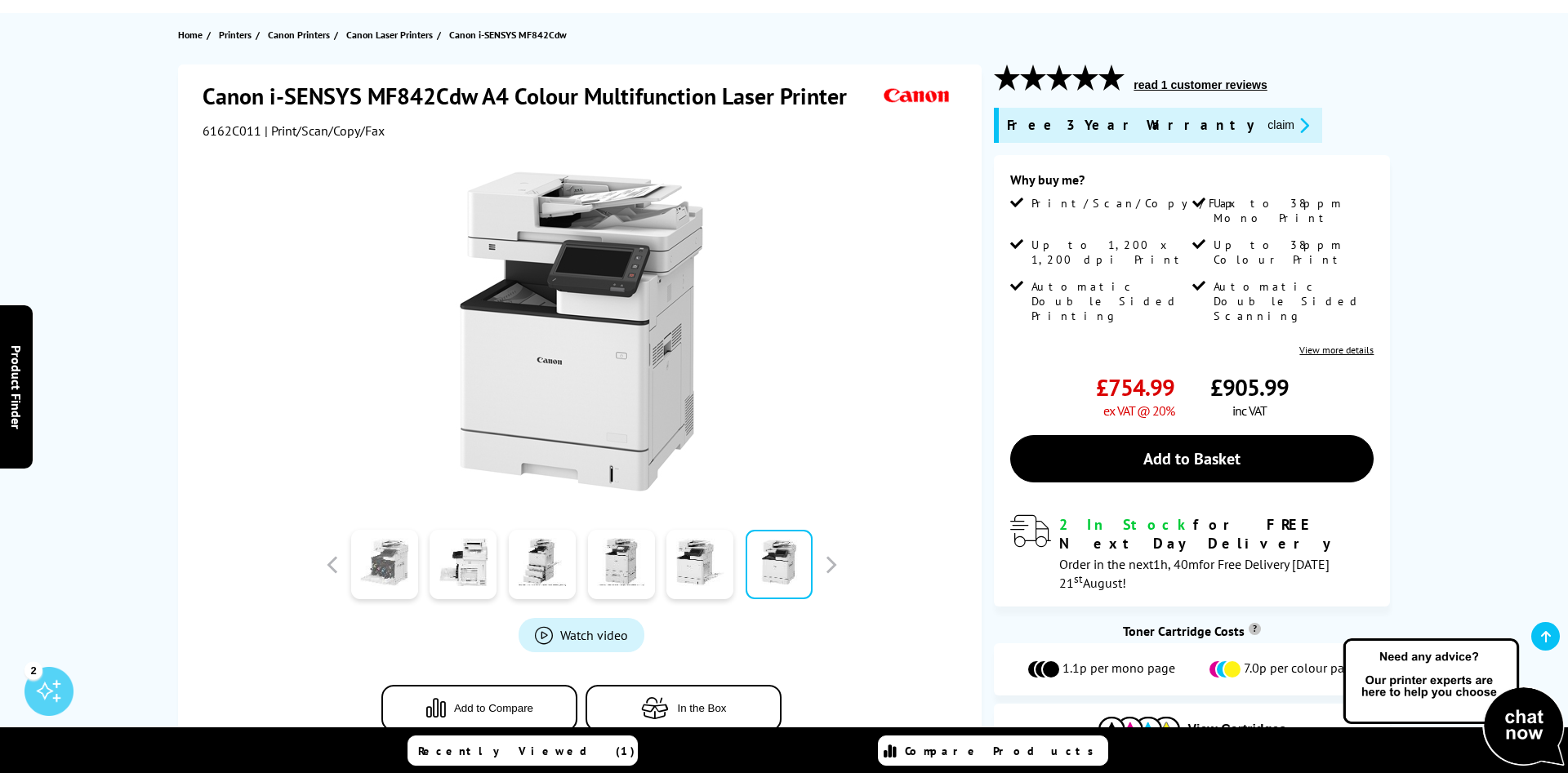
click at [375, 576] on link at bounding box center [384, 564] width 67 height 70
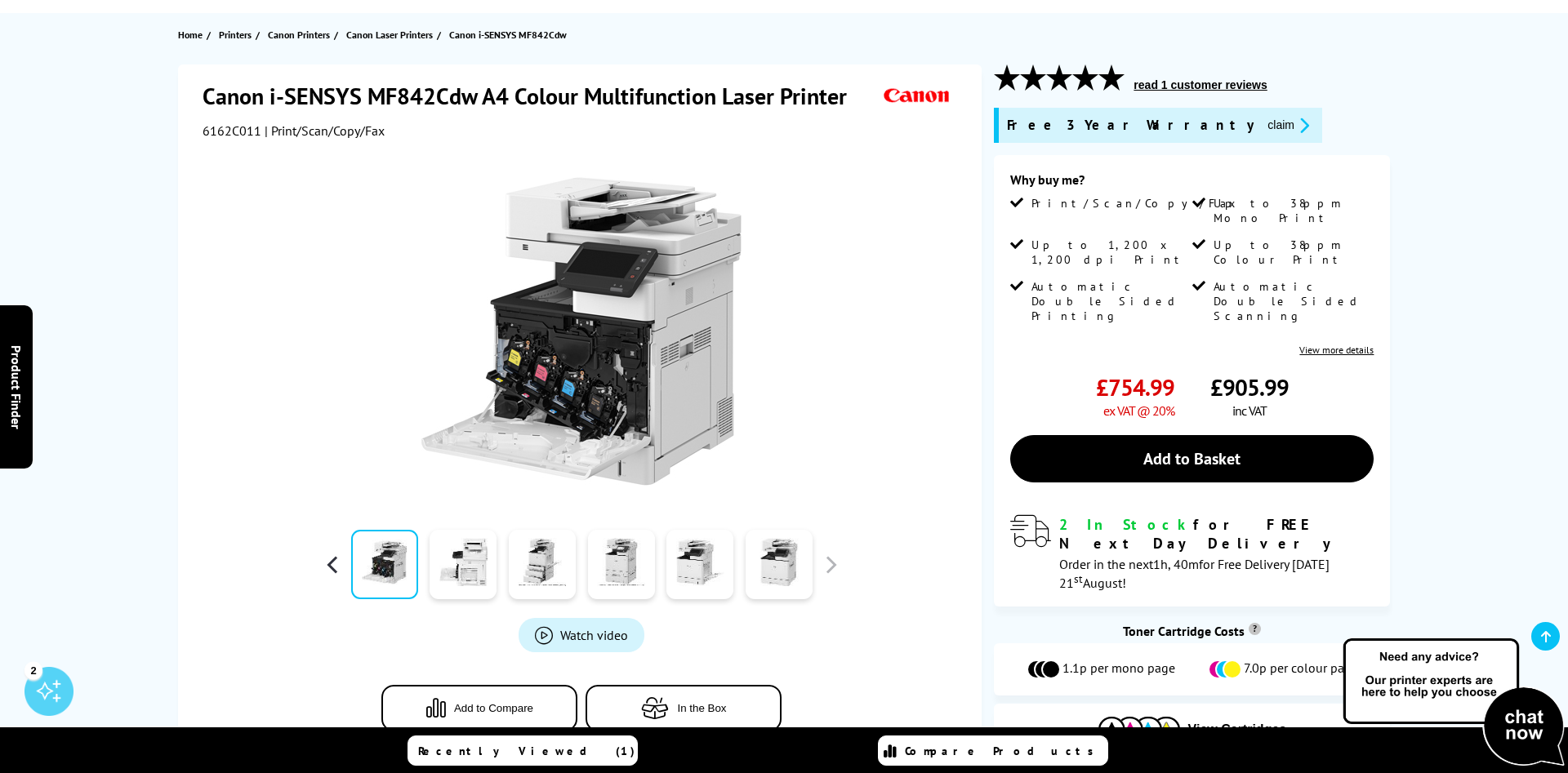
click at [335, 566] on button "button" at bounding box center [332, 565] width 24 height 24
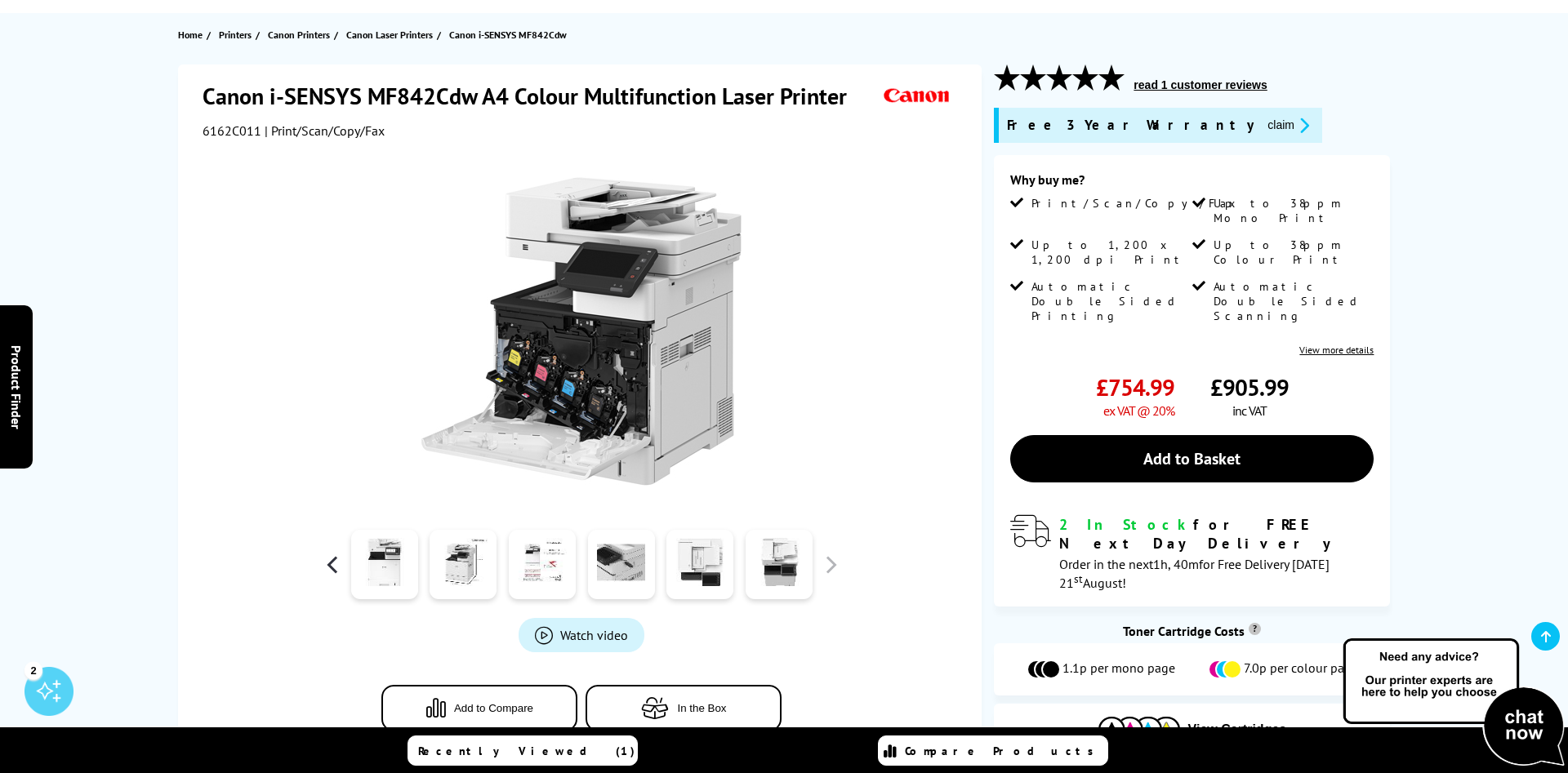
click at [335, 566] on button "button" at bounding box center [332, 565] width 24 height 24
click at [388, 567] on link at bounding box center [384, 564] width 67 height 70
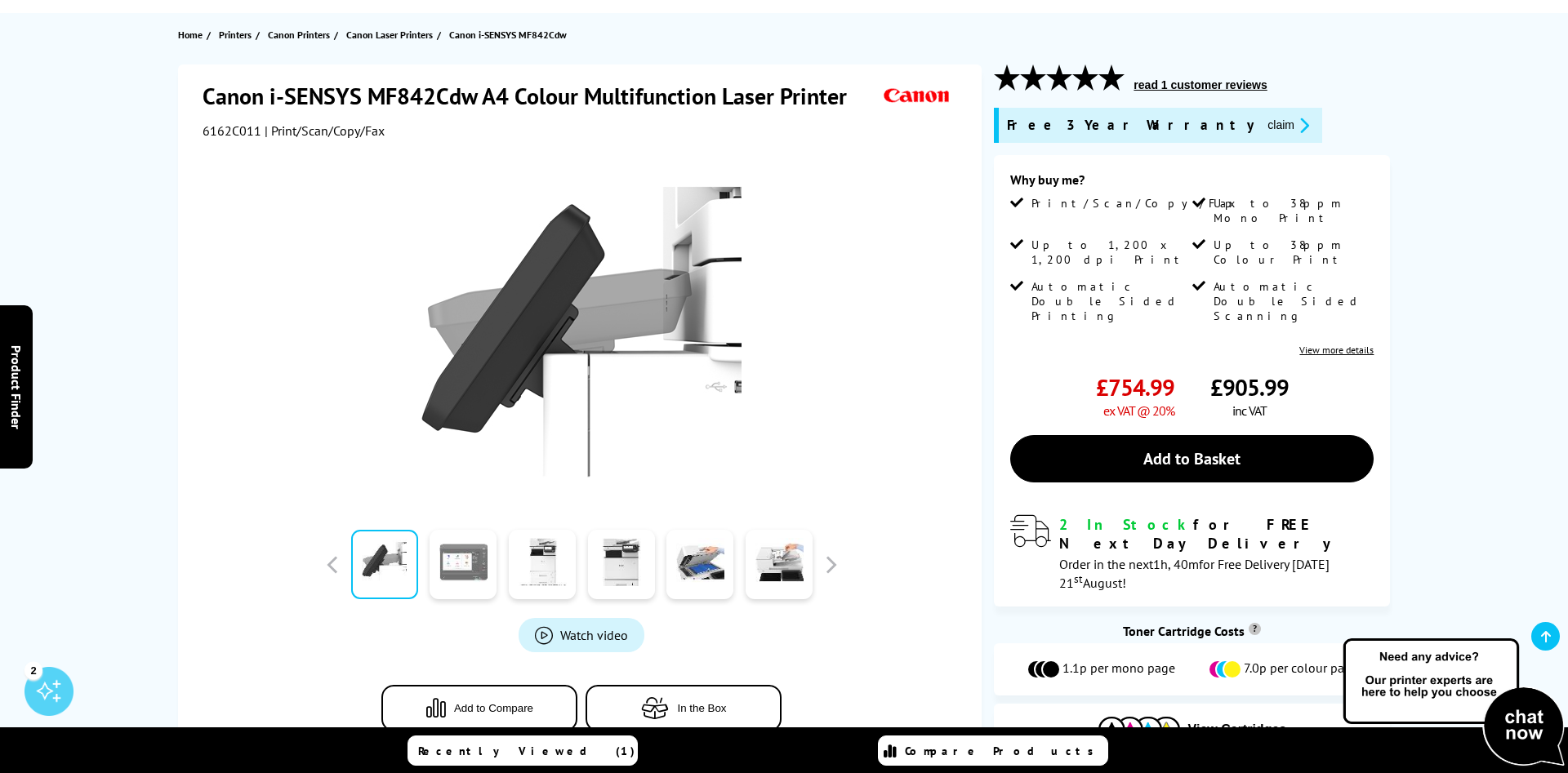
click at [467, 566] on link at bounding box center [463, 564] width 67 height 70
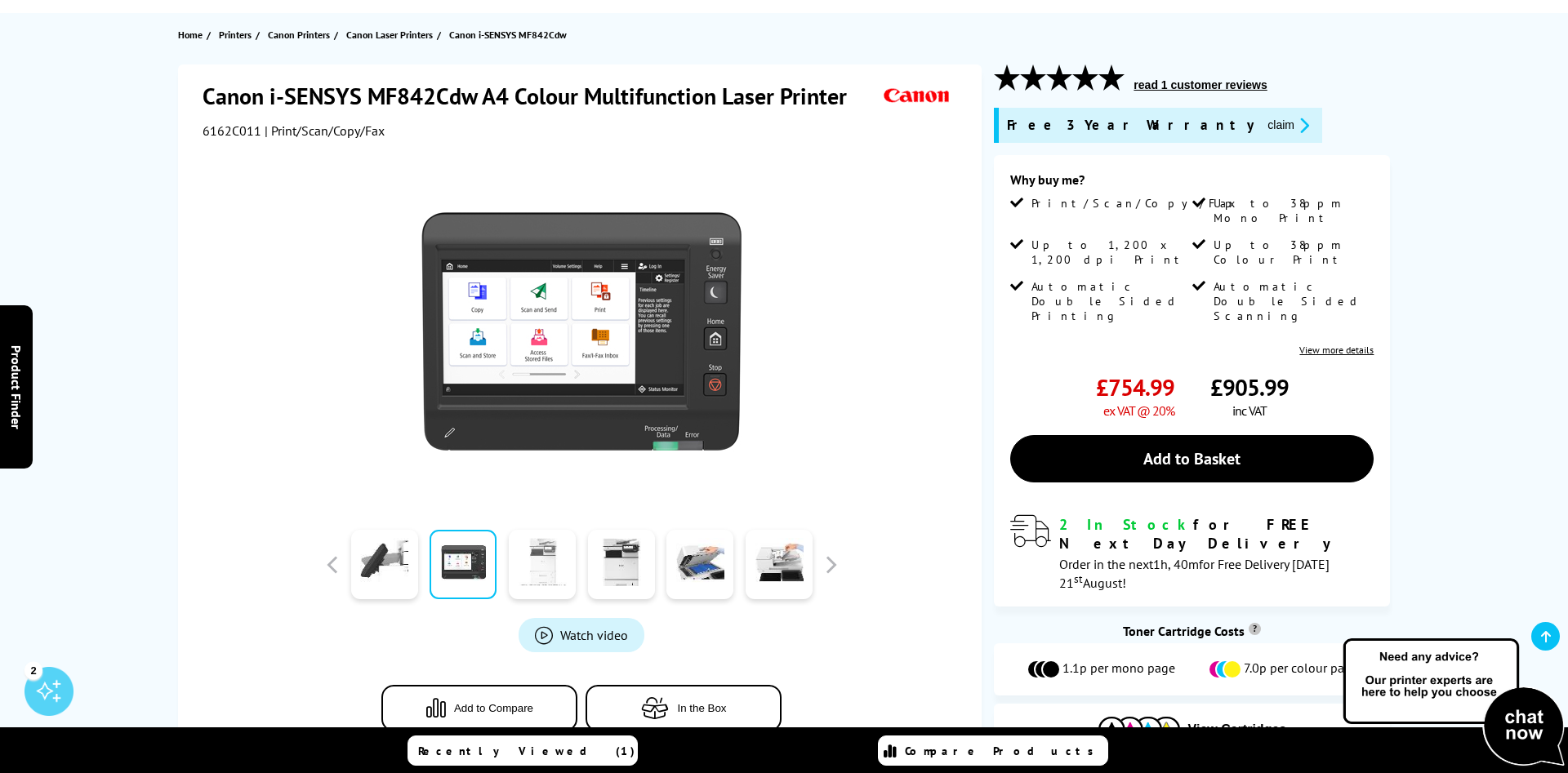
click at [541, 569] on link at bounding box center [542, 564] width 67 height 70
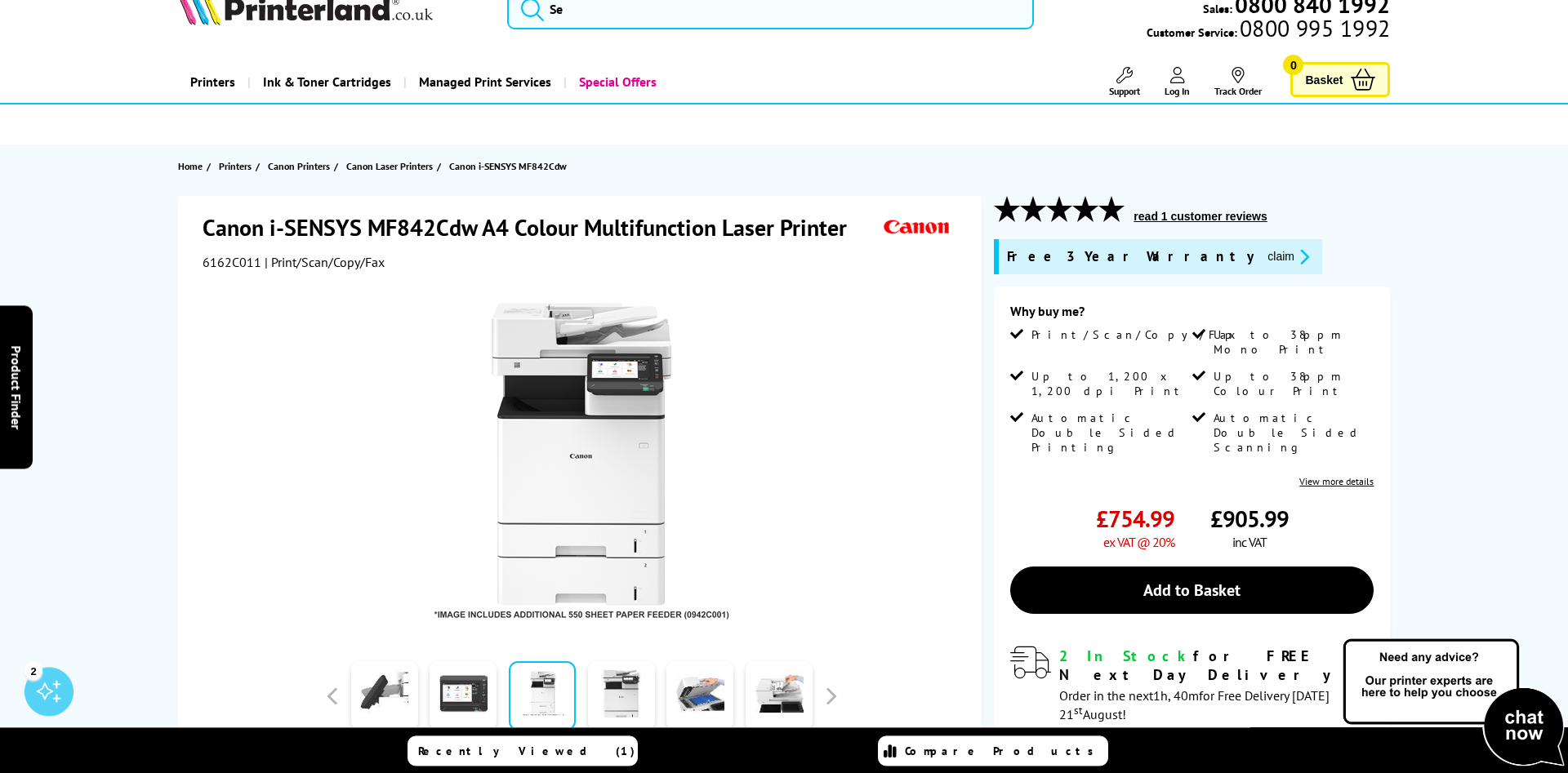
scroll to position [0, 0]
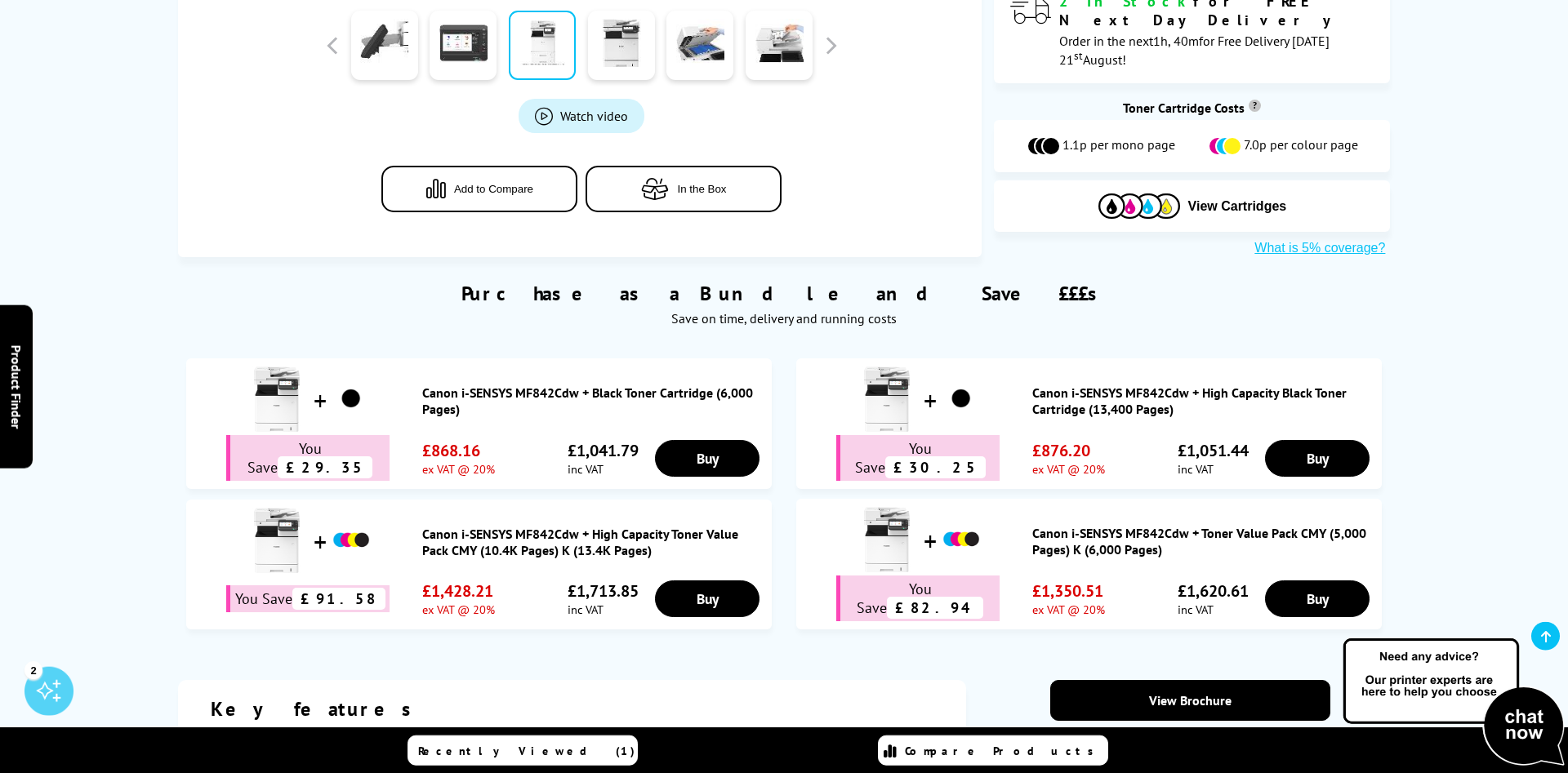
drag, startPoint x: 1516, startPoint y: 344, endPoint x: 1525, endPoint y: 402, distance: 58.7
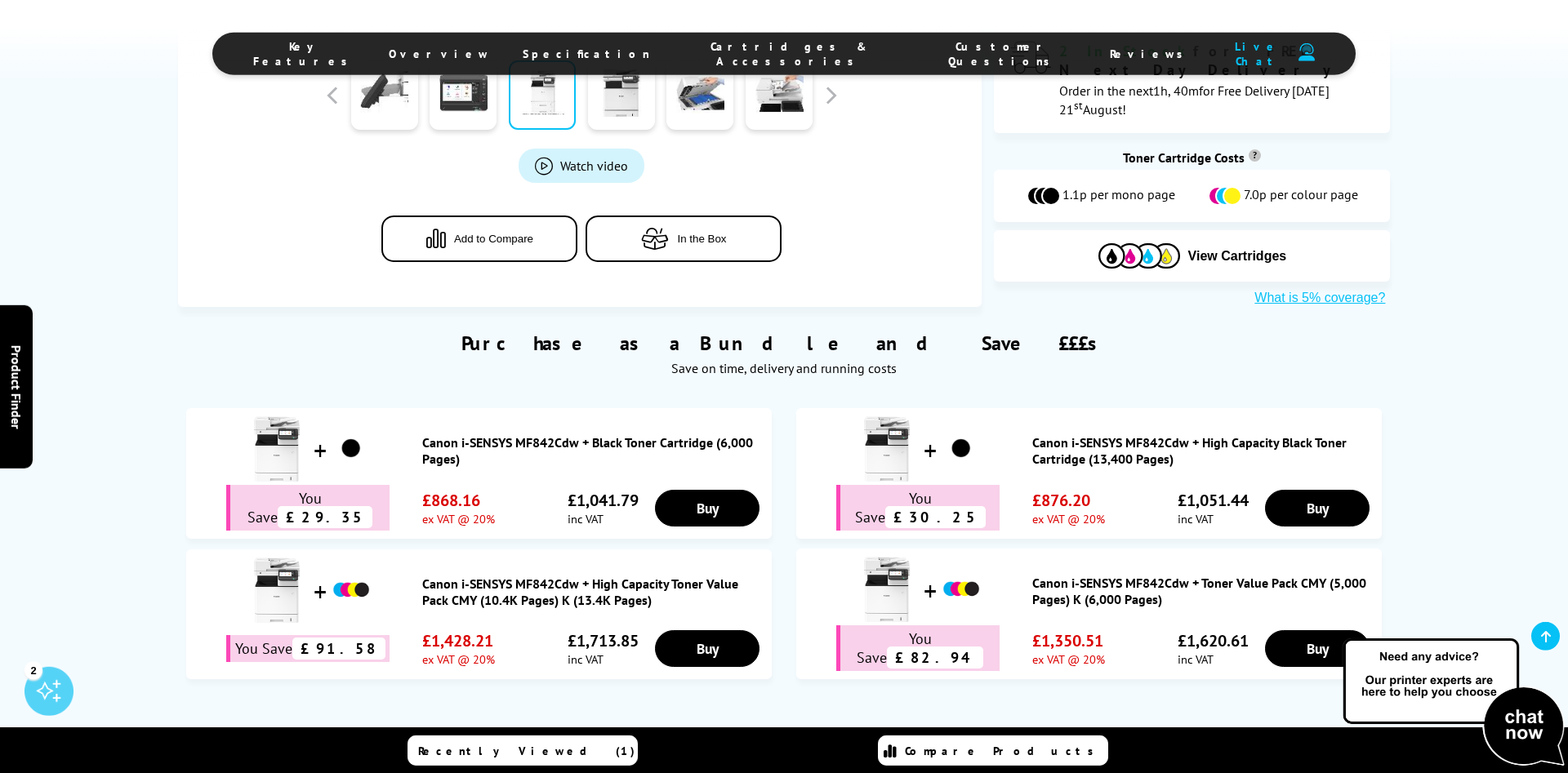
drag, startPoint x: 1523, startPoint y: 400, endPoint x: 1517, endPoint y: 359, distance: 41.4
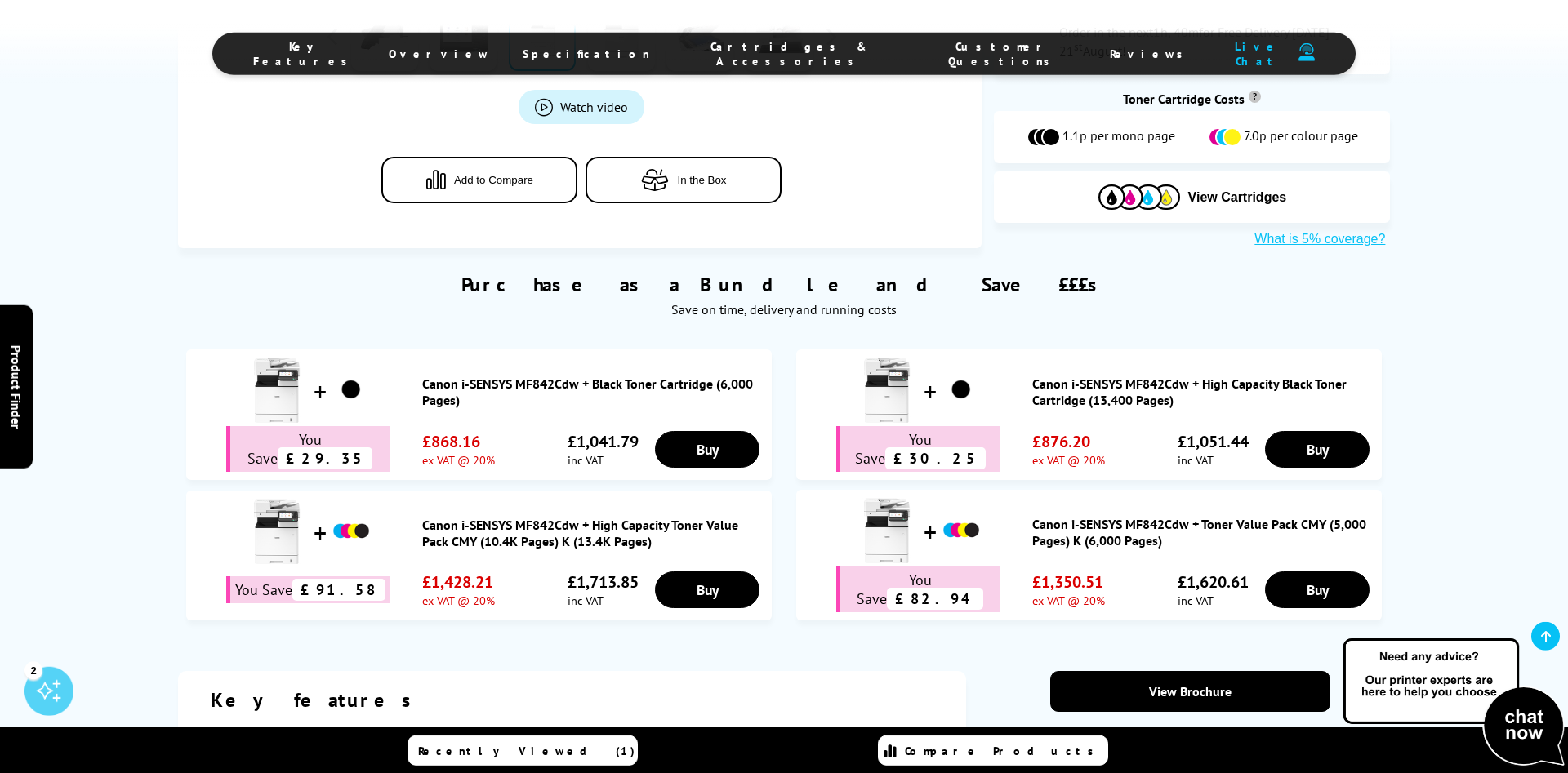
drag, startPoint x: 1517, startPoint y: 369, endPoint x: 1519, endPoint y: 388, distance: 19.1
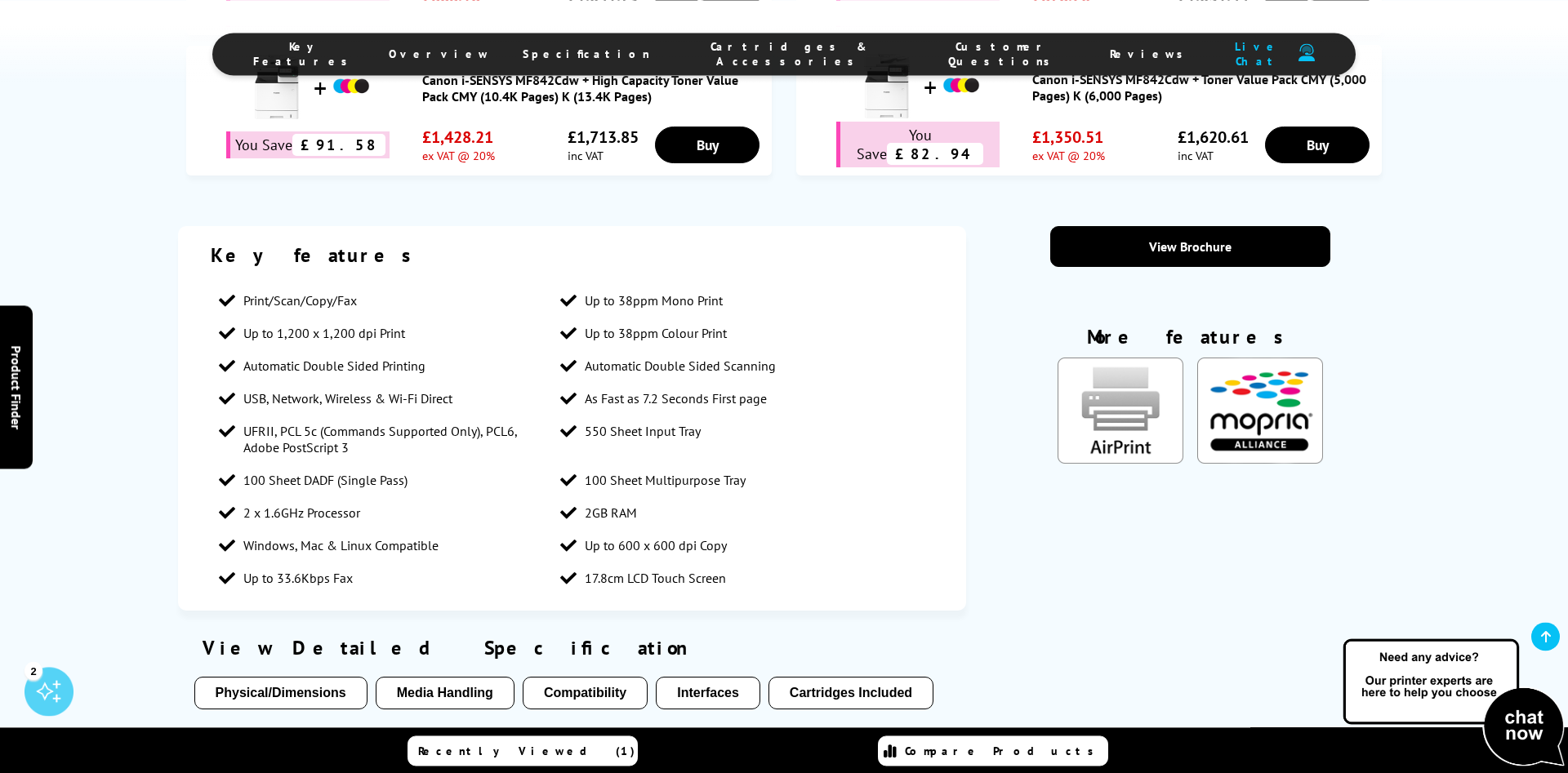
drag, startPoint x: 1519, startPoint y: 344, endPoint x: 1528, endPoint y: 465, distance: 121.3
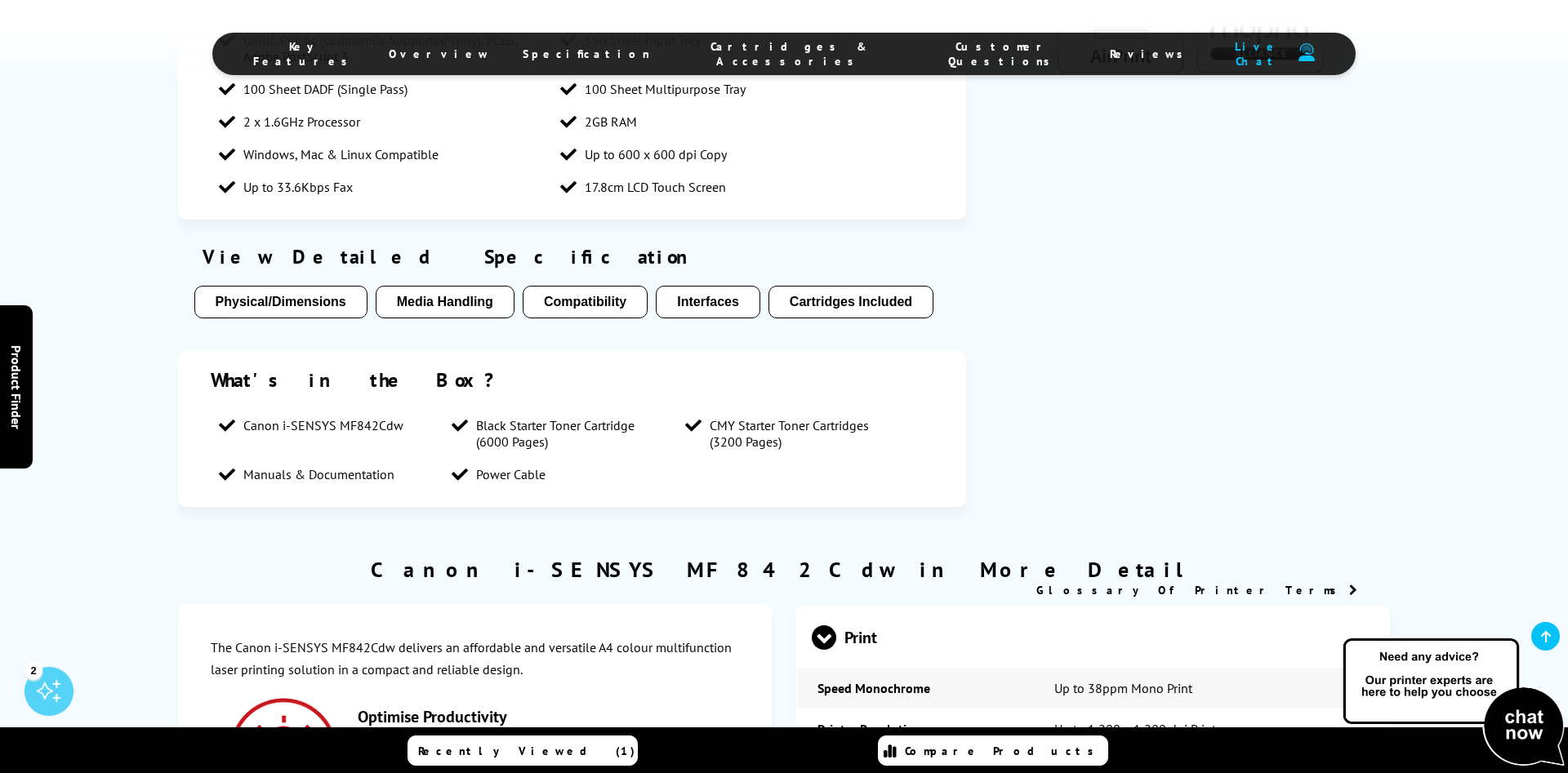
scroll to position [1731, 0]
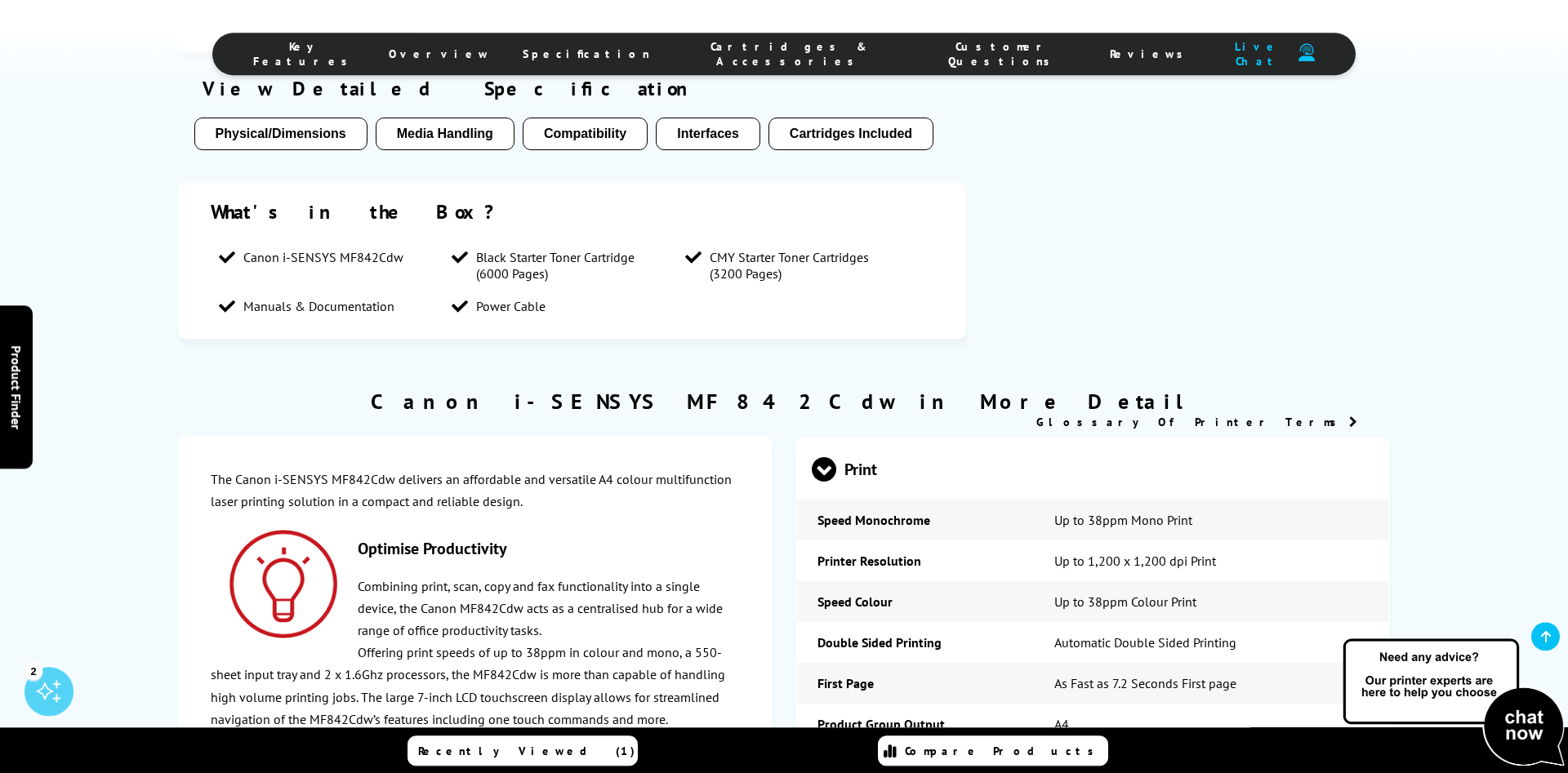
drag, startPoint x: 891, startPoint y: 288, endPoint x: 908, endPoint y: 418, distance: 131.1
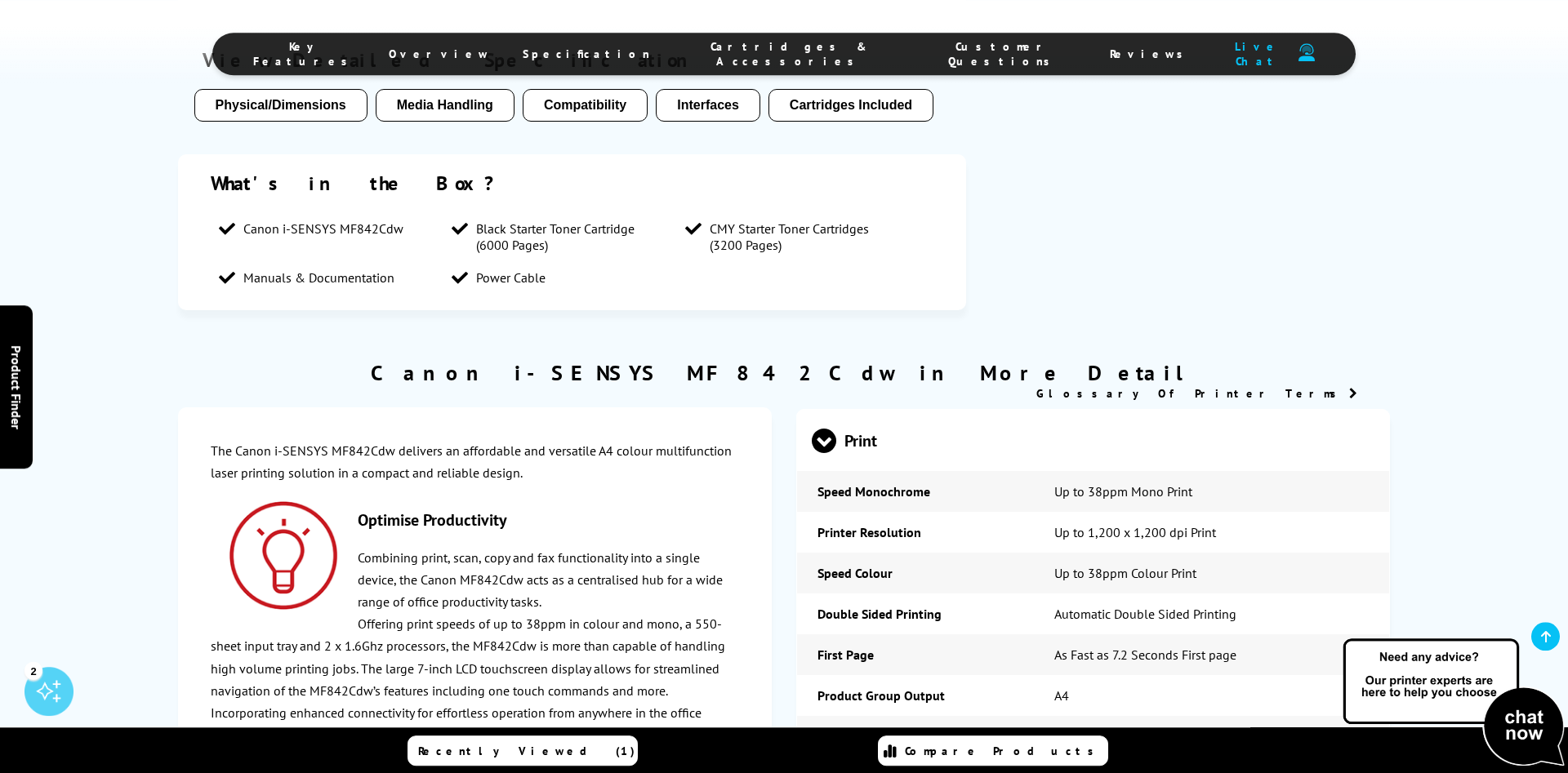
click at [597, 103] on button "Compatibility" at bounding box center [585, 105] width 125 height 33
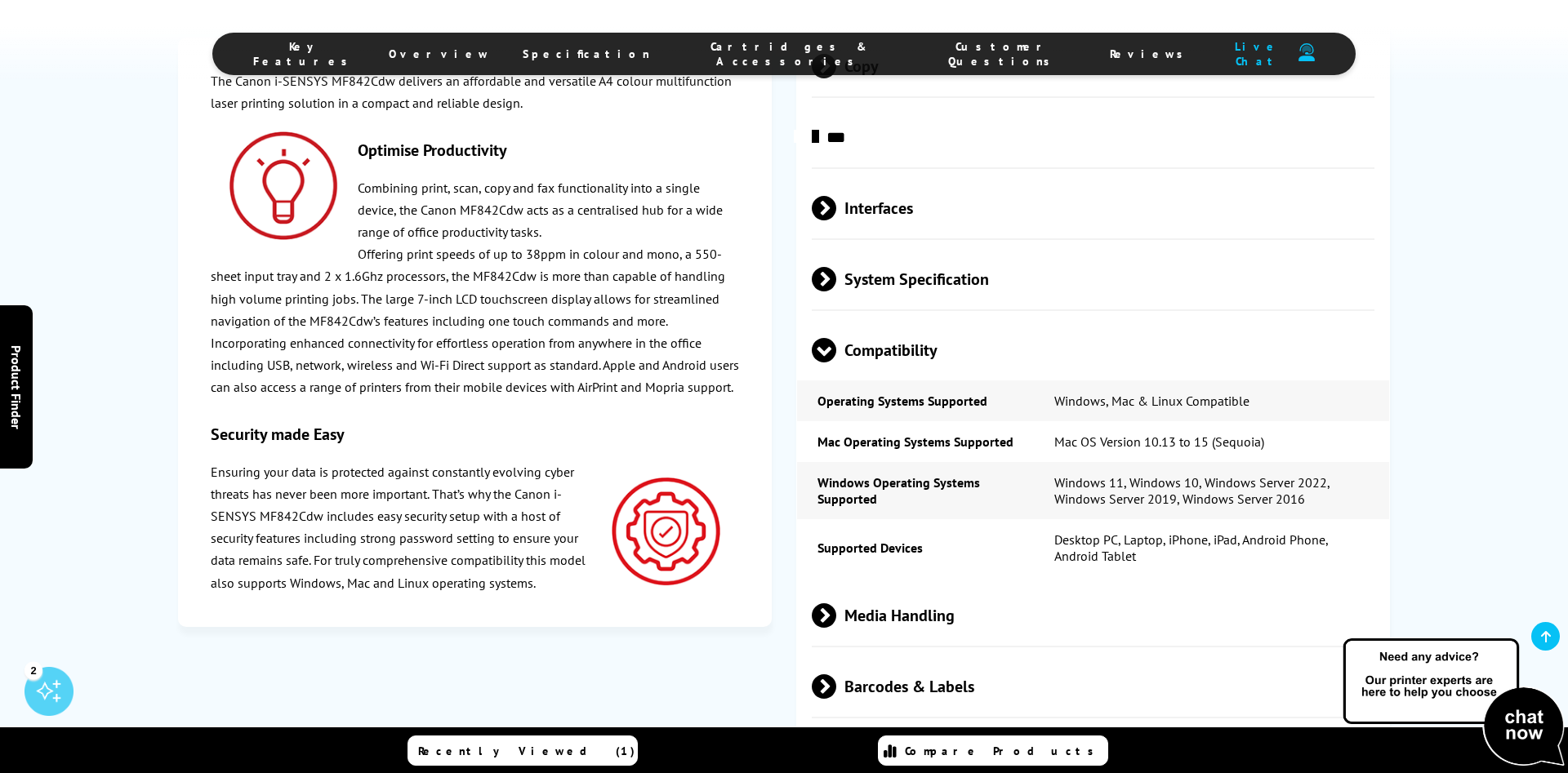
scroll to position [2971, 0]
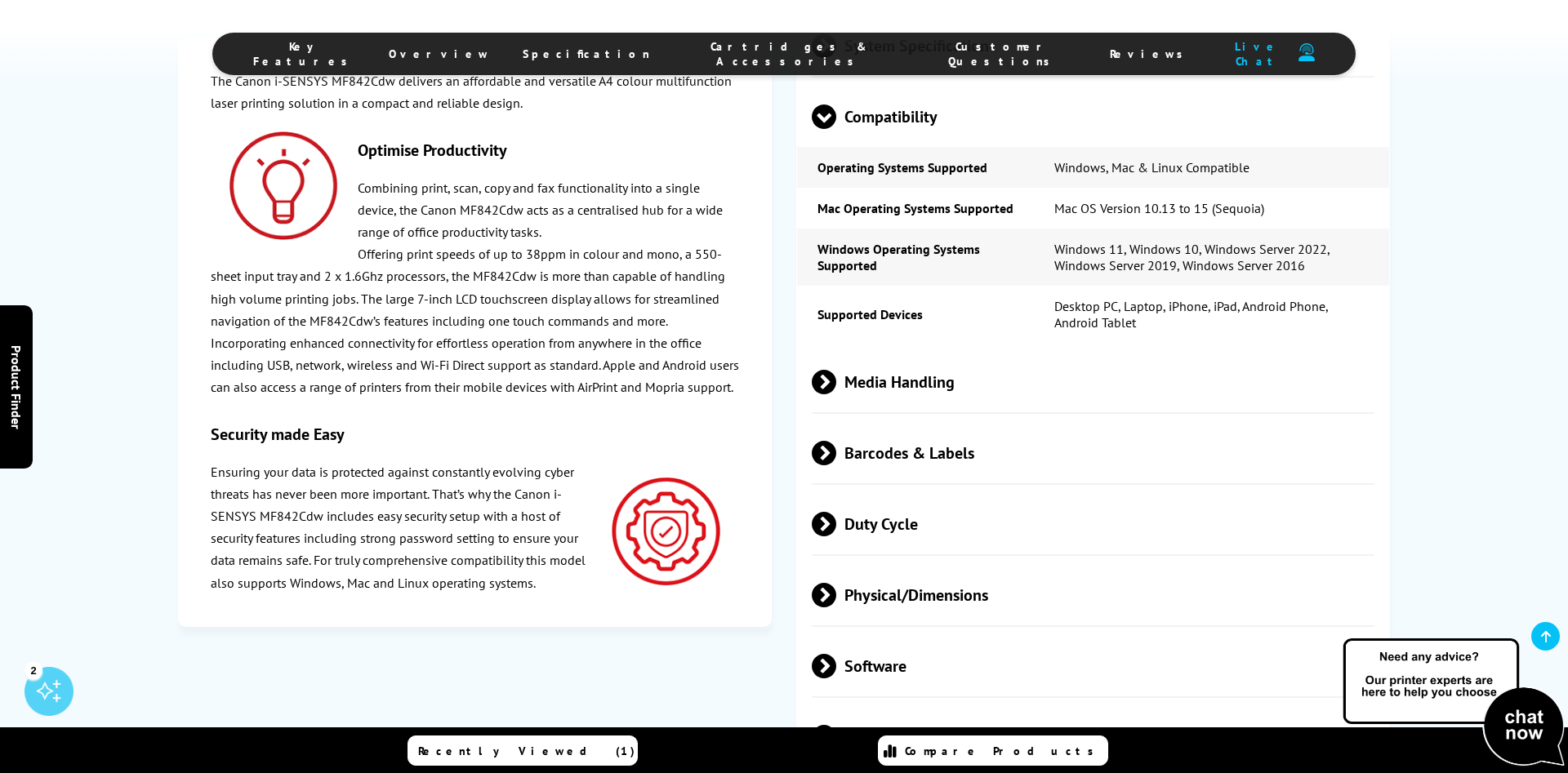
click at [940, 229] on td "Mac Operating Systems Supported" at bounding box center [915, 208] width 237 height 40
click at [868, 229] on td "Mac Operating Systems Supported" at bounding box center [915, 208] width 237 height 40
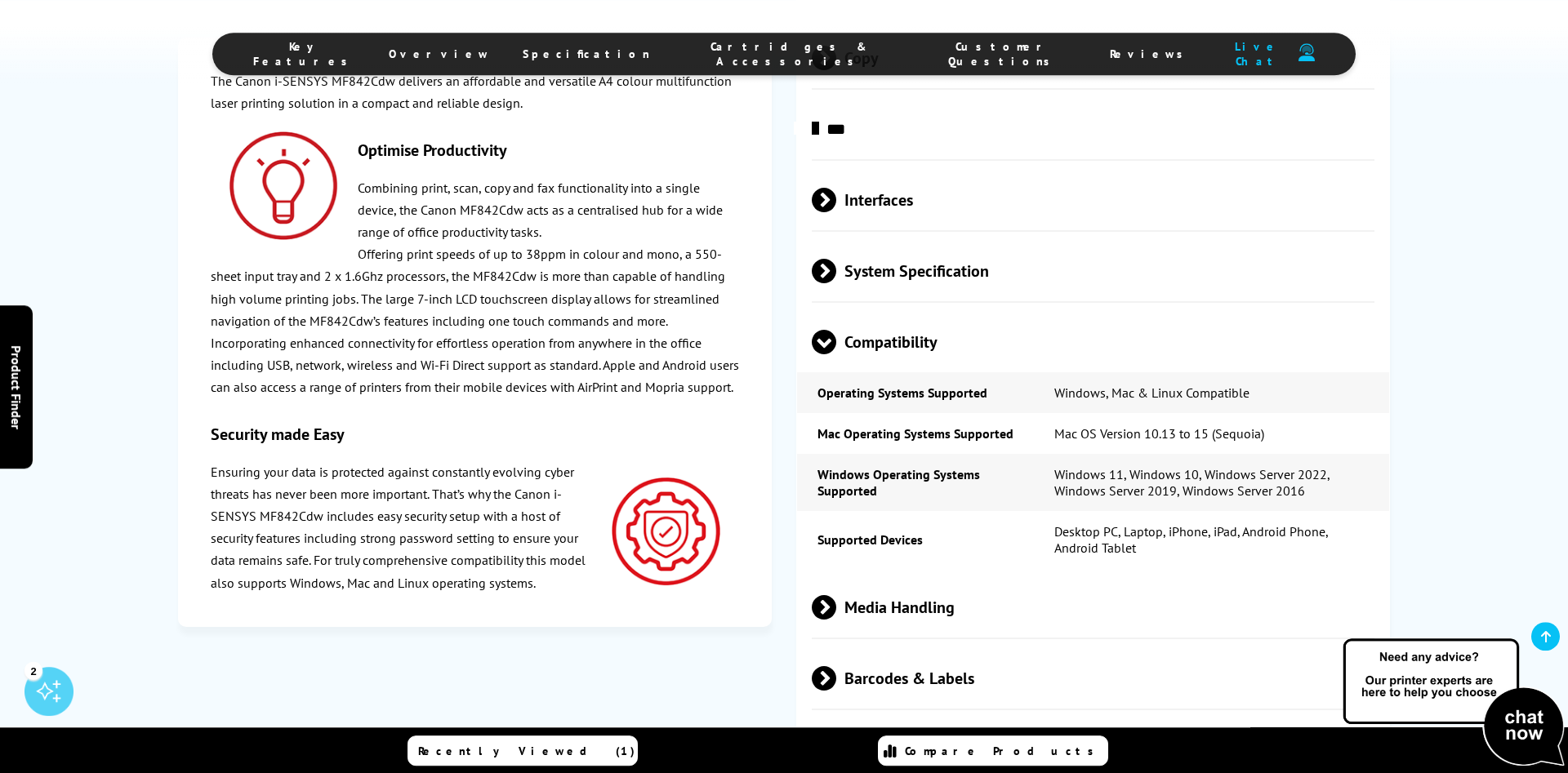
drag, startPoint x: 1452, startPoint y: 498, endPoint x: 1453, endPoint y: 428, distance: 70.0
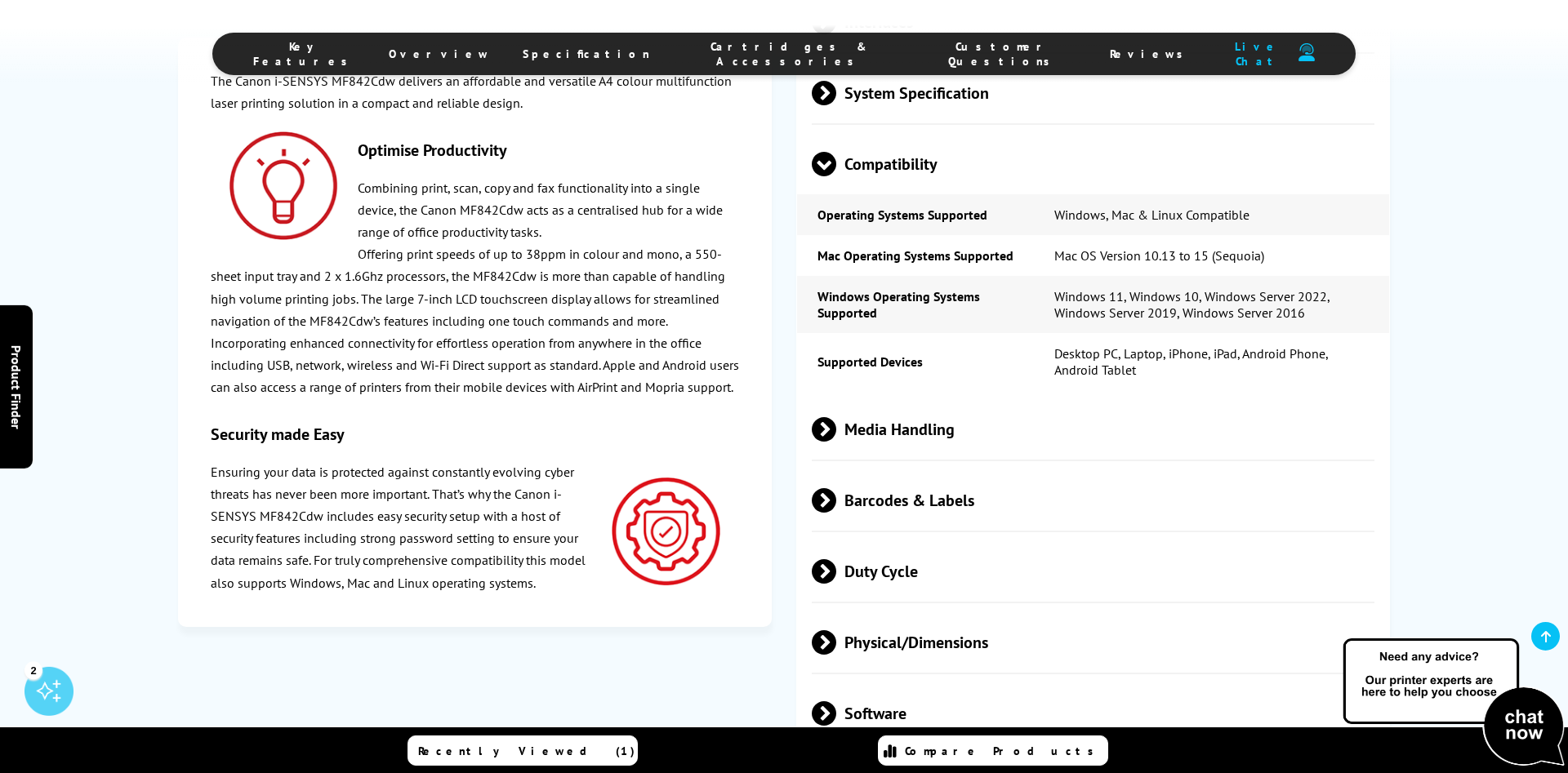
scroll to position [2989, 0]
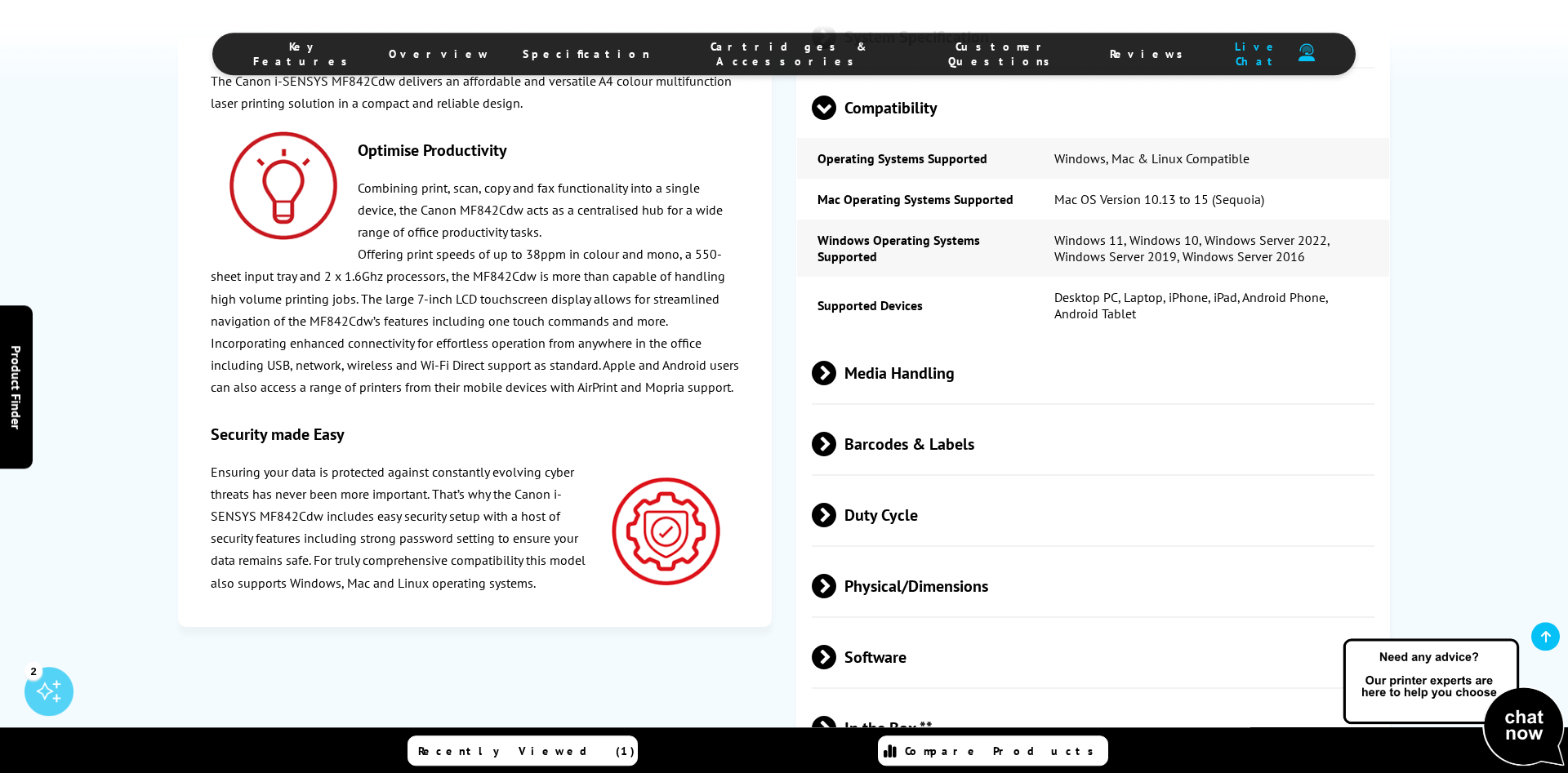
drag, startPoint x: 1453, startPoint y: 455, endPoint x: 1453, endPoint y: 521, distance: 66.0
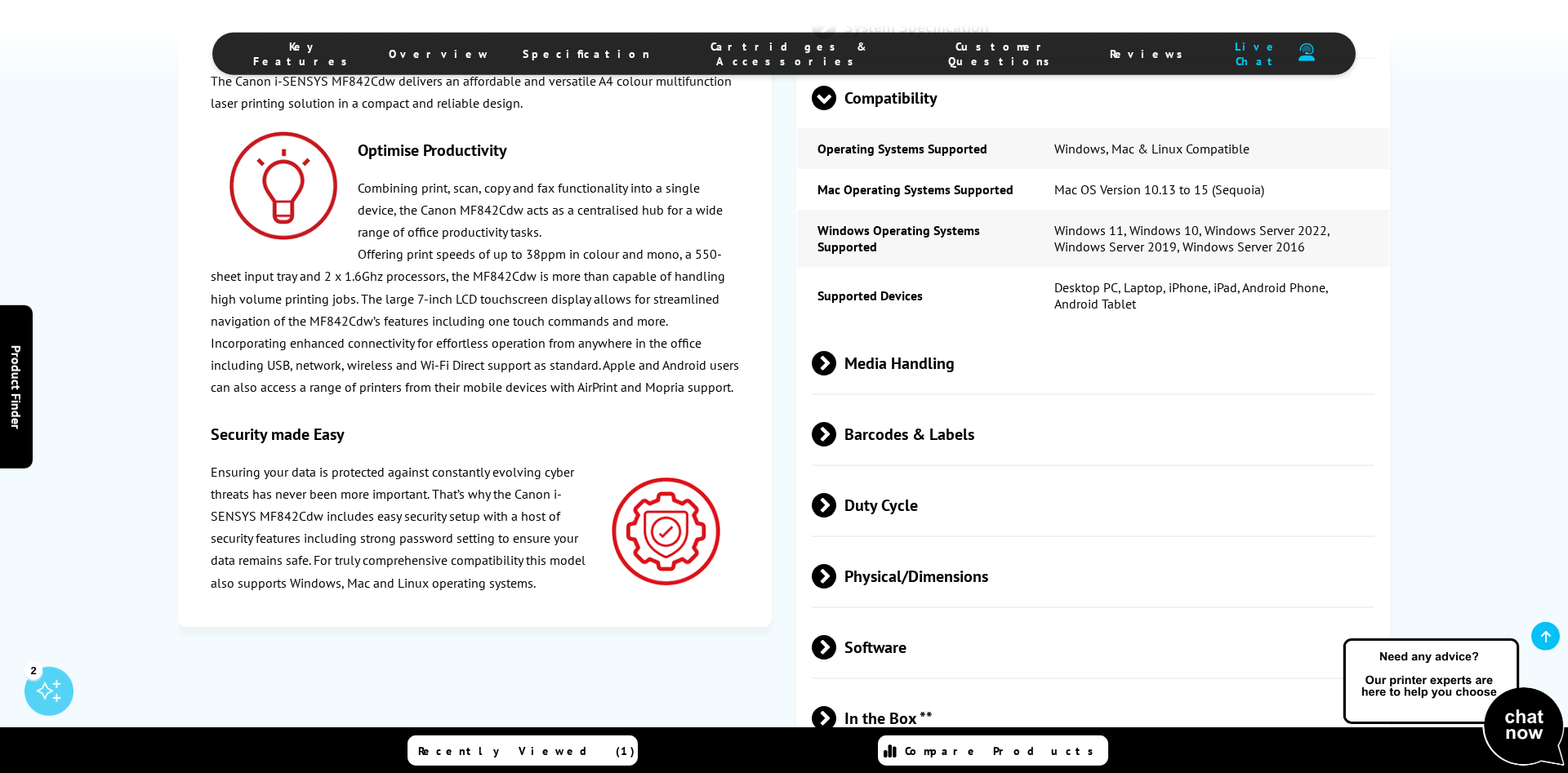
click at [894, 663] on span "Software" at bounding box center [1093, 647] width 562 height 61
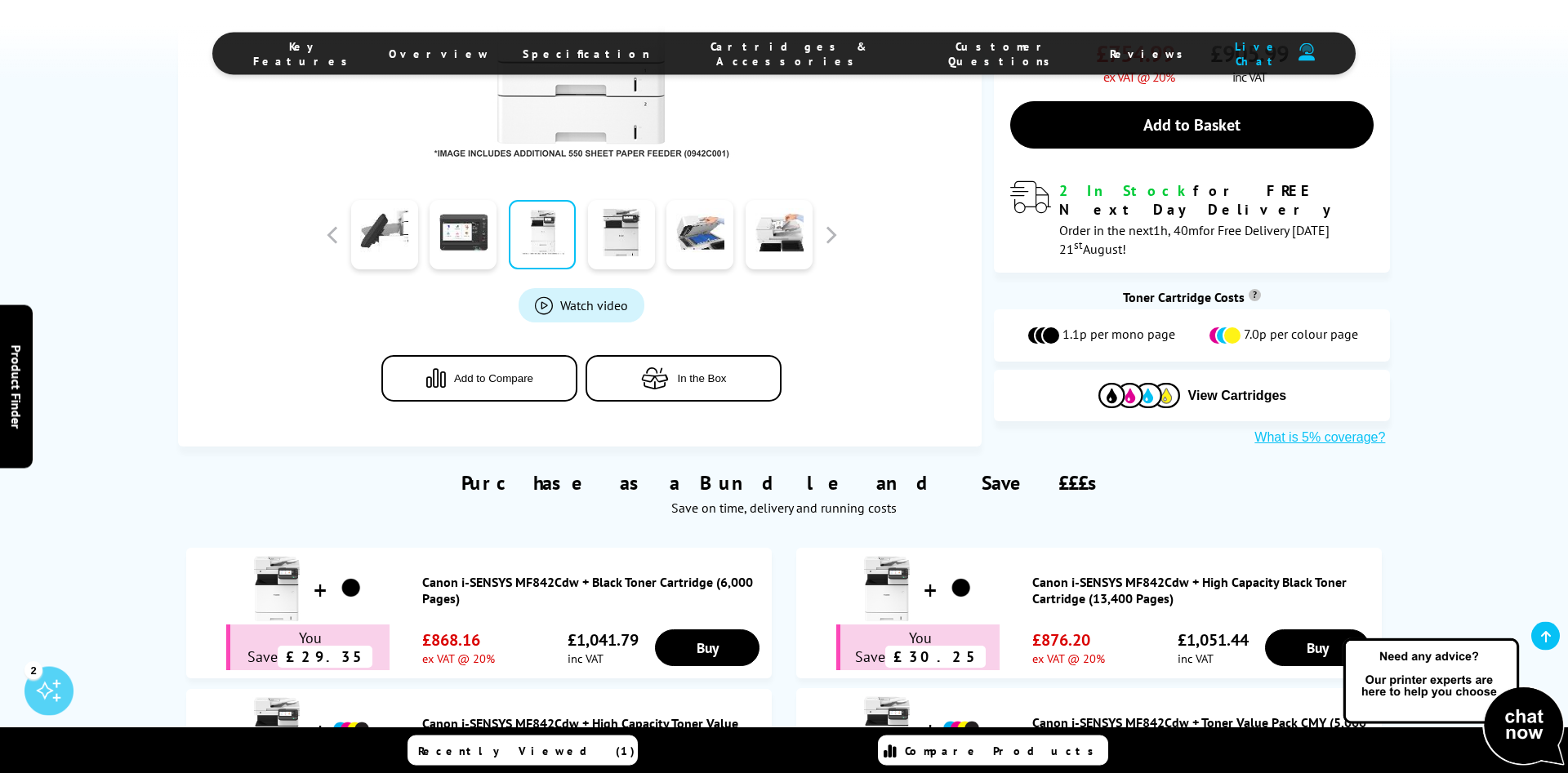
scroll to position [0, 0]
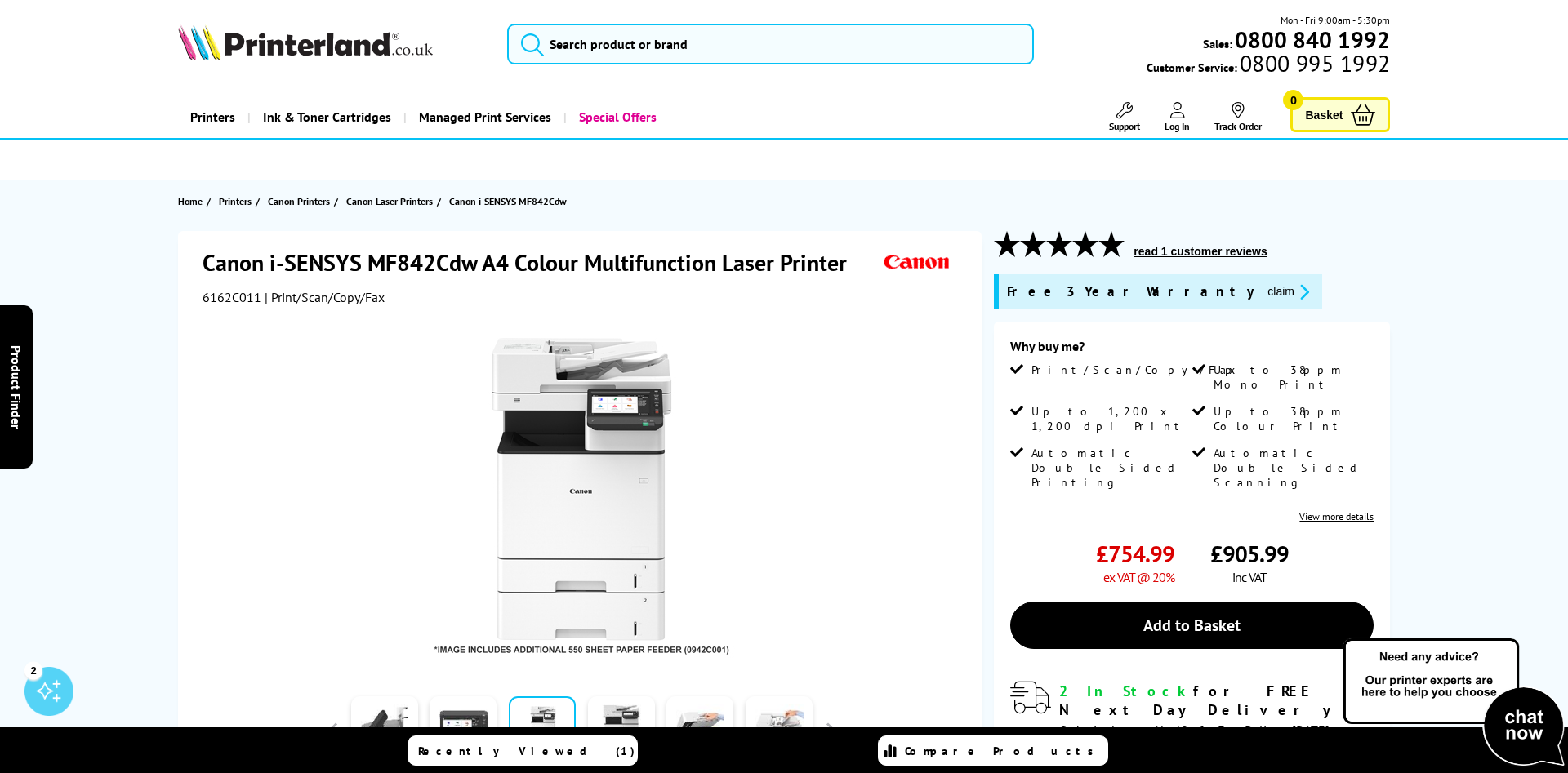
drag, startPoint x: 1454, startPoint y: 505, endPoint x: 1447, endPoint y: 134, distance: 371.1
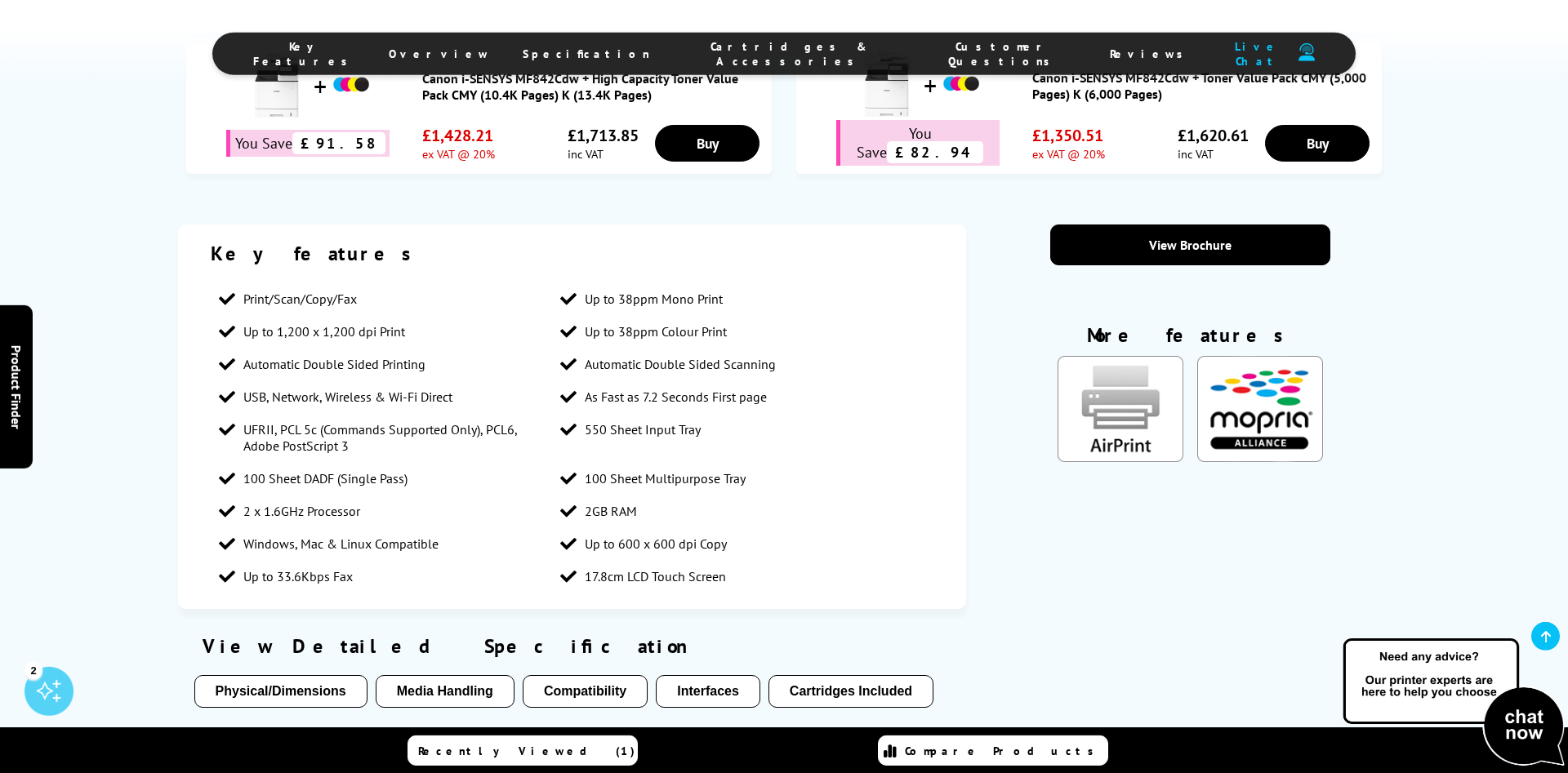
drag, startPoint x: 1397, startPoint y: 230, endPoint x: 1426, endPoint y: 387, distance: 159.7
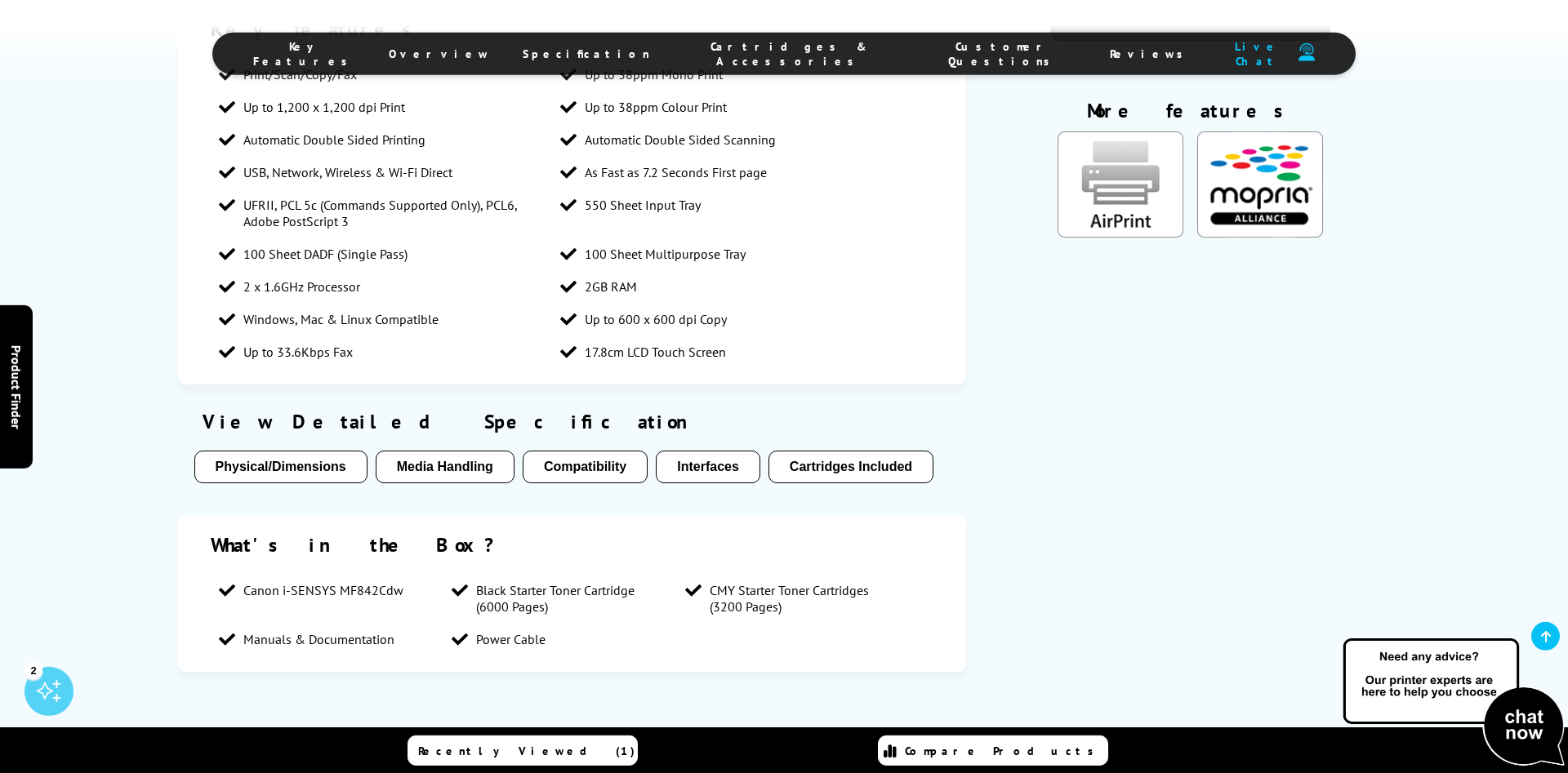
drag, startPoint x: 1426, startPoint y: 387, endPoint x: 1425, endPoint y: 476, distance: 89.0
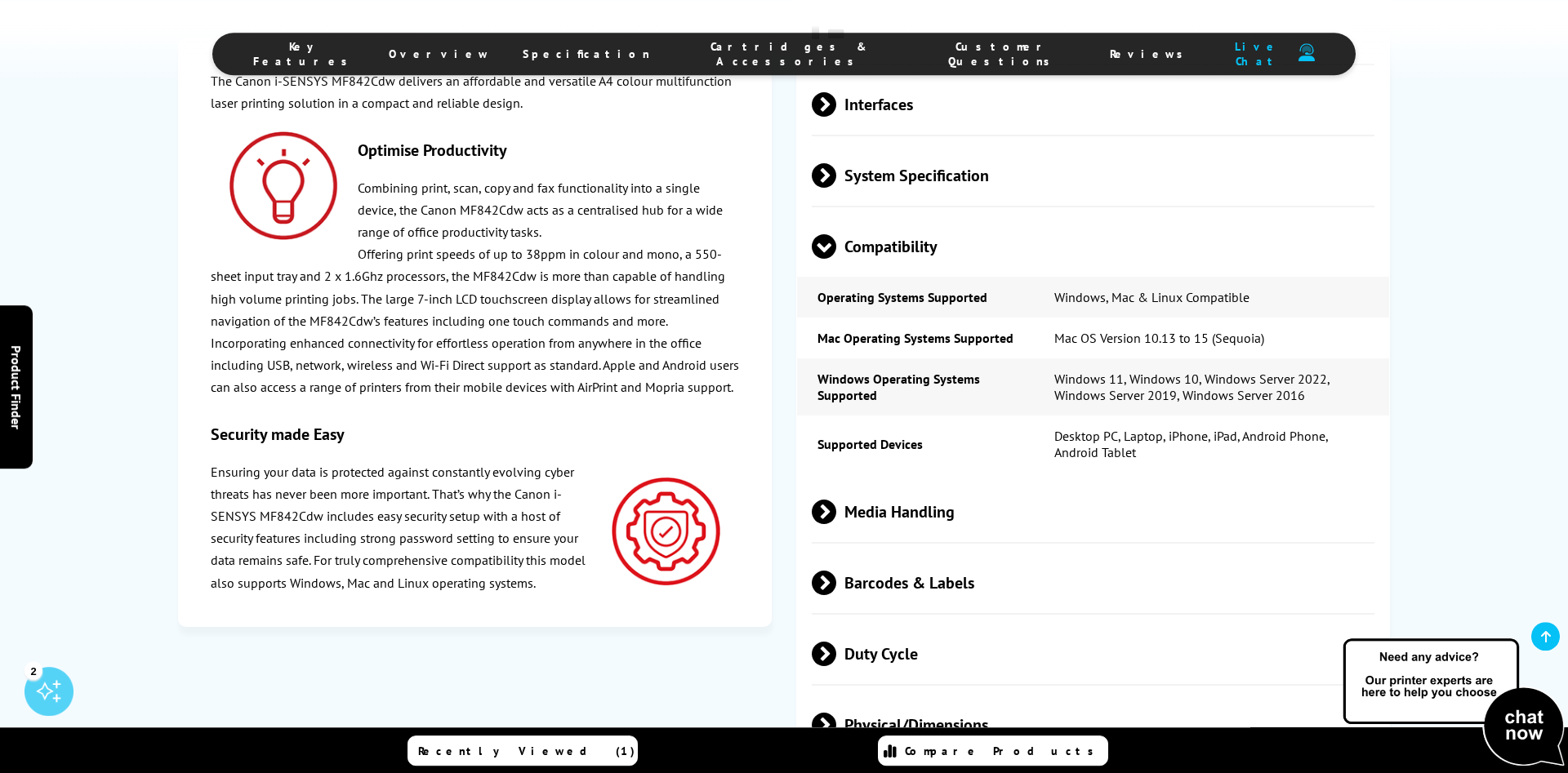
drag, startPoint x: 1442, startPoint y: 338, endPoint x: 1465, endPoint y: 548, distance: 211.3
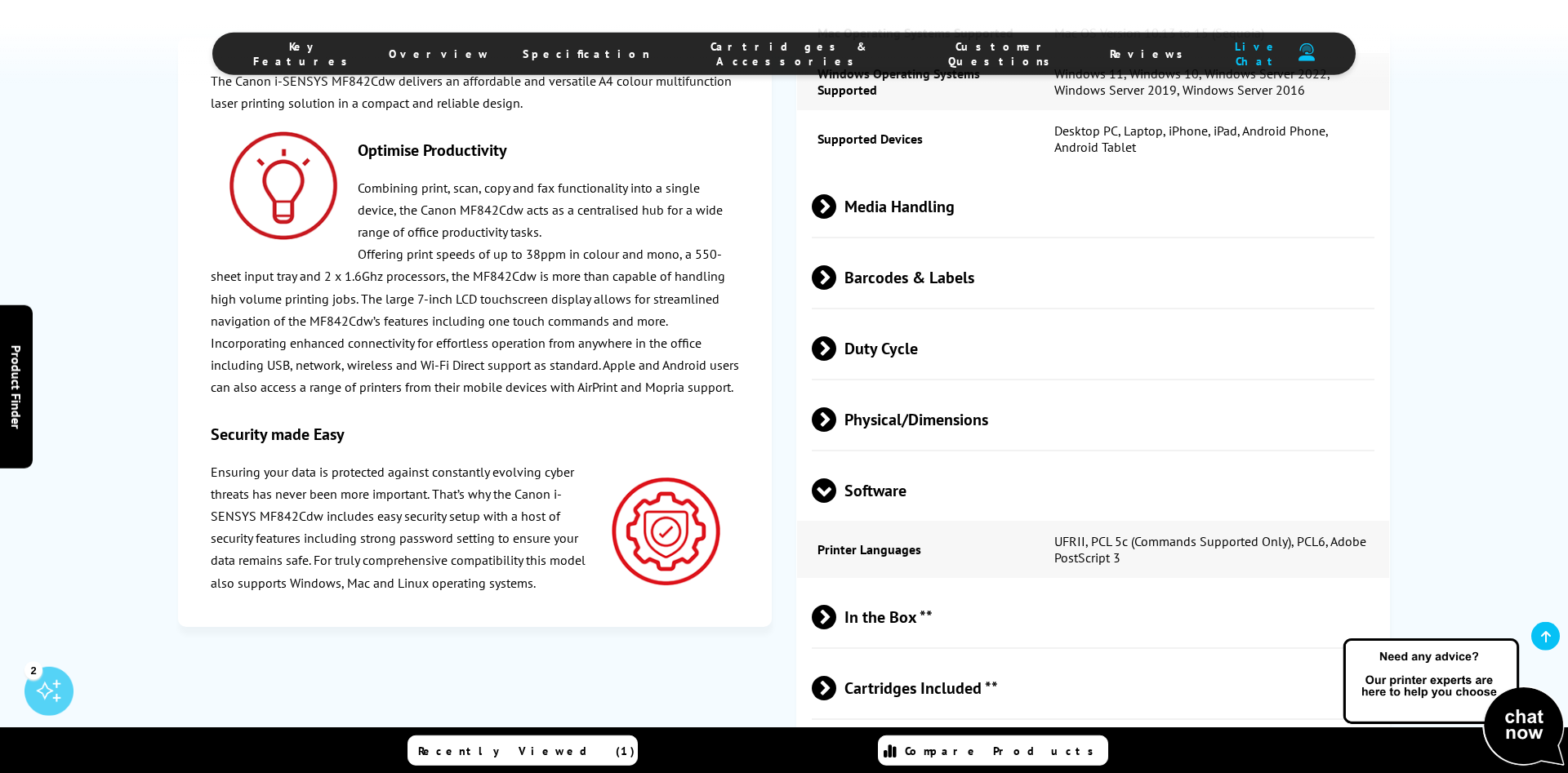
scroll to position [3271, 0]
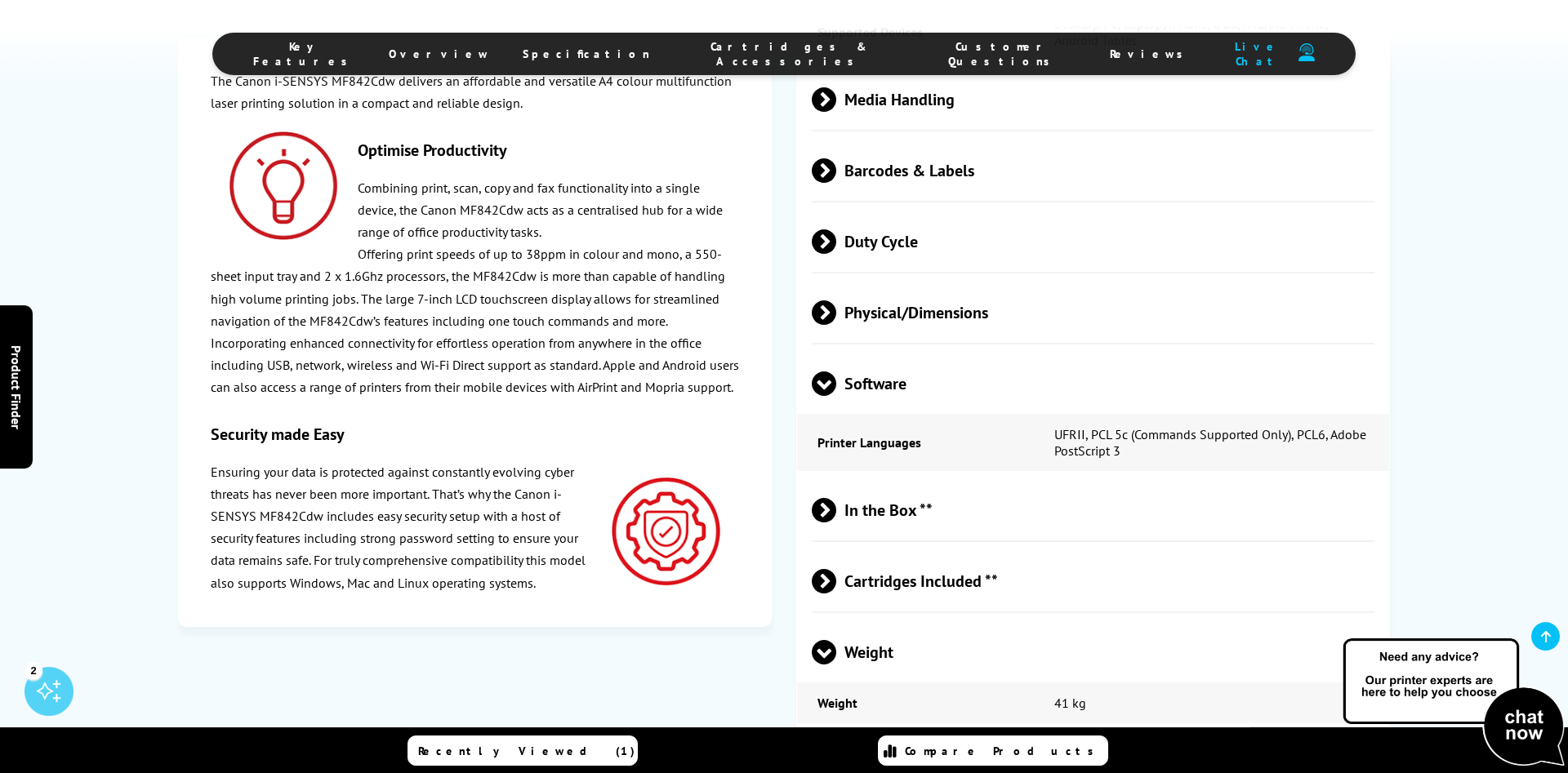
drag, startPoint x: 1465, startPoint y: 434, endPoint x: 1464, endPoint y: 532, distance: 98.0
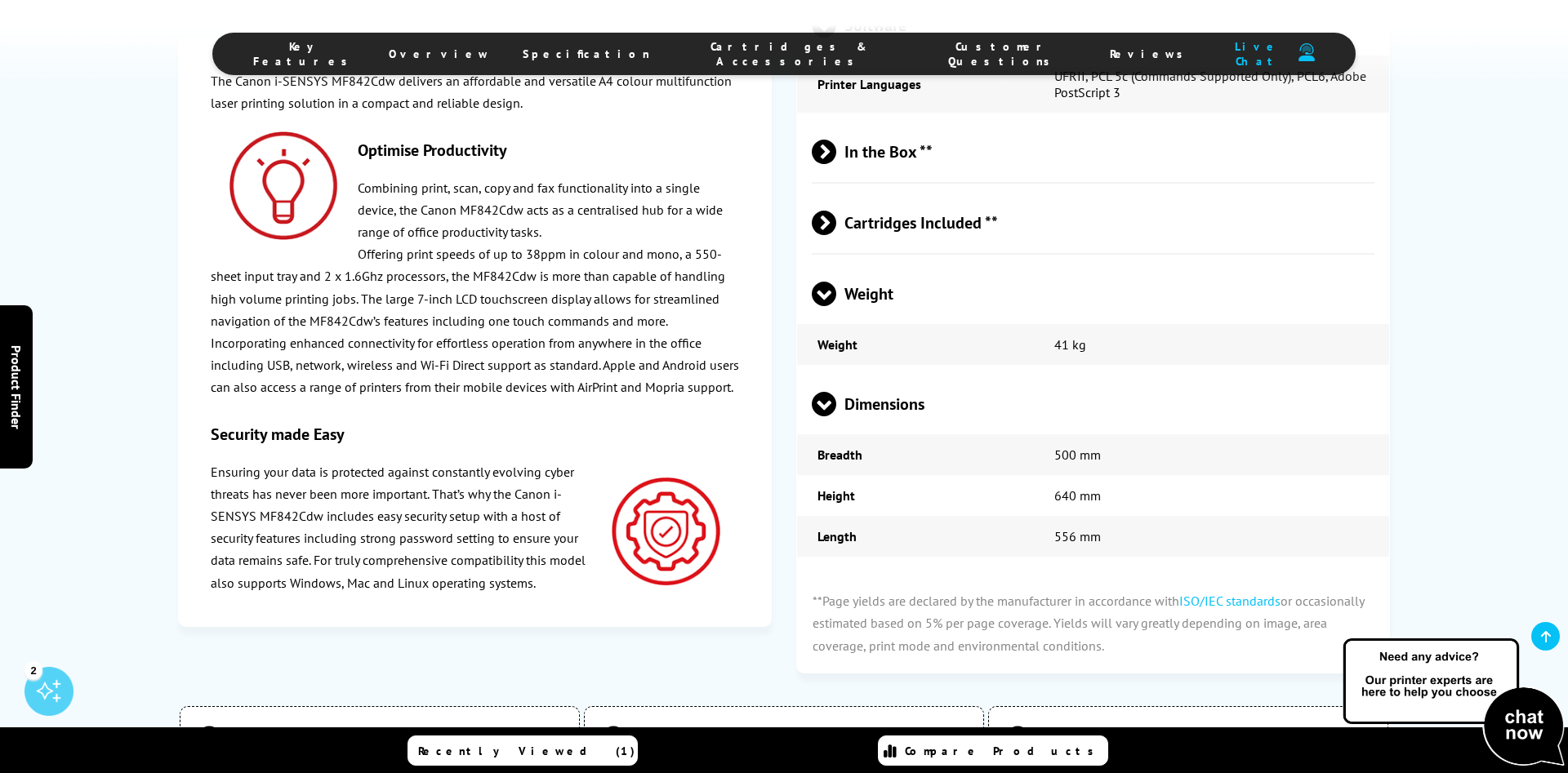
scroll to position [3634, 0]
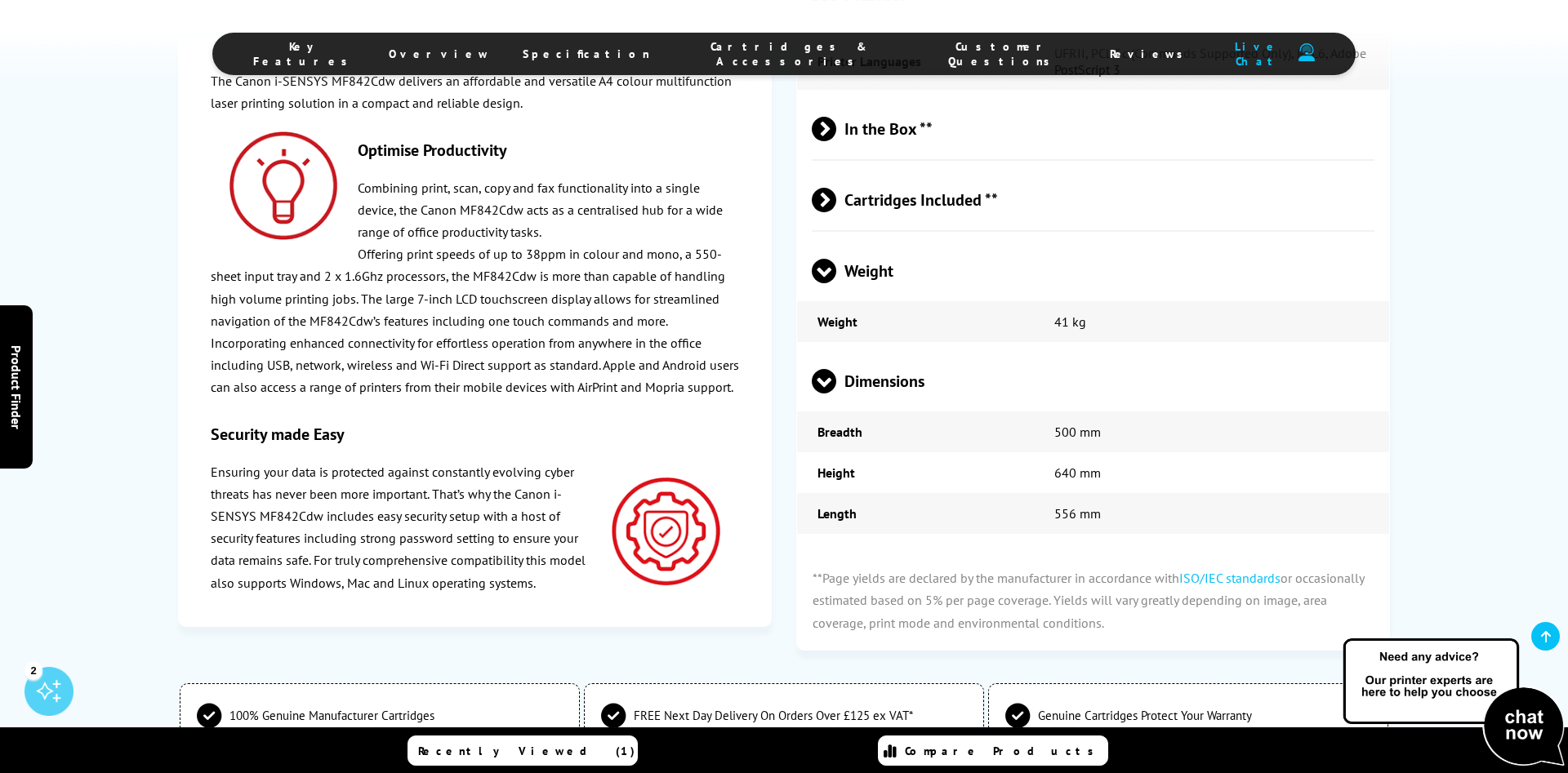
click at [612, 252] on p "Offering print speeds of up to 38ppm in colour and mono, a 550-sheet input tray…" at bounding box center [475, 288] width 530 height 89
drag, startPoint x: 639, startPoint y: 310, endPoint x: 832, endPoint y: 386, distance: 207.4
click at [640, 310] on p "Offering print speeds of up to 38ppm in colour and mono, a 550-sheet input tray…" at bounding box center [475, 288] width 530 height 89
